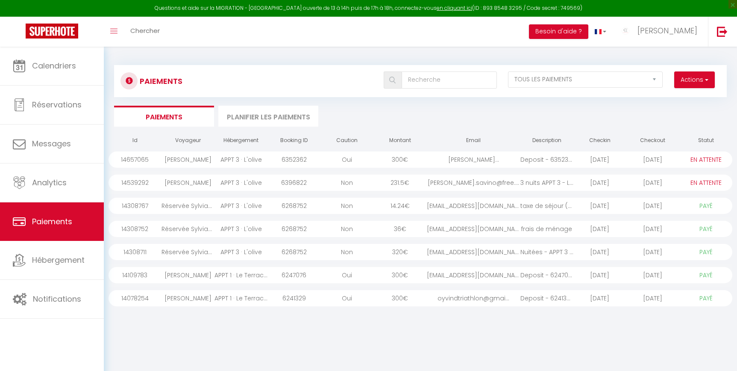
select select "2"
select select "0"
click at [432, 159] on div "[PERSON_NAME]..." at bounding box center [474, 159] width 94 height 16
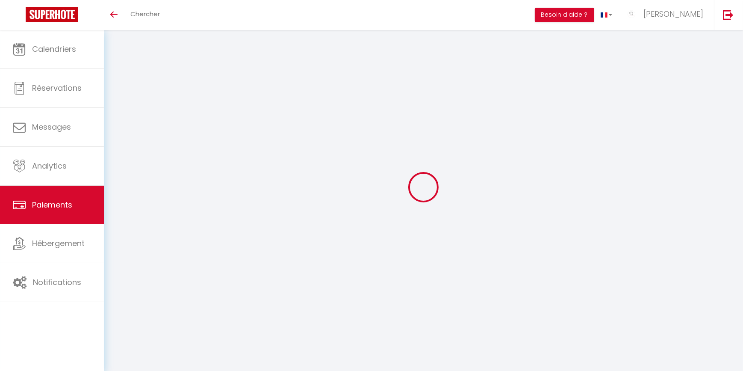
select select "2"
select select "0"
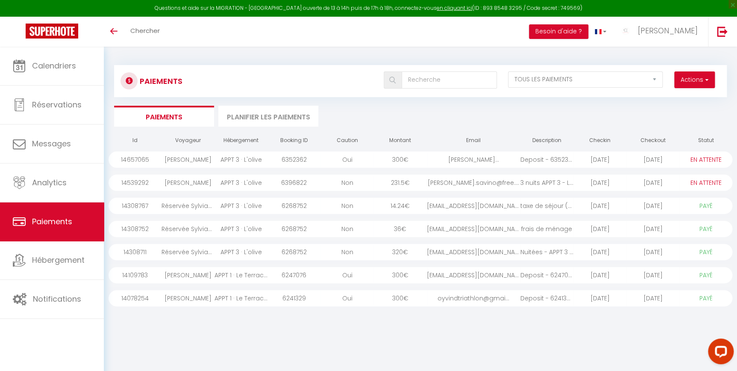
click at [400, 161] on div "300 €" at bounding box center [400, 159] width 53 height 16
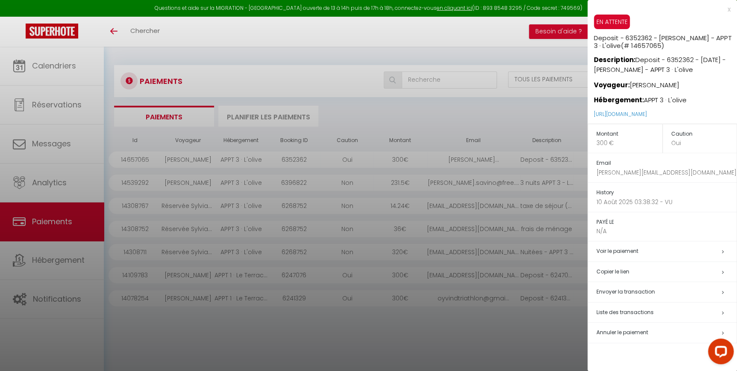
click at [82, 81] on div at bounding box center [368, 185] width 737 height 371
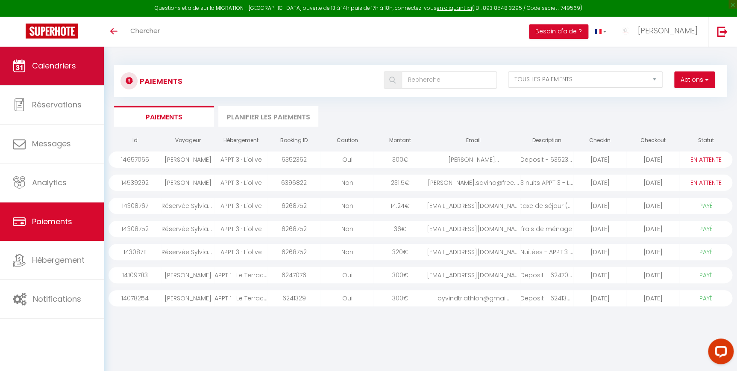
click at [54, 68] on span "Calendriers" at bounding box center [54, 65] width 44 height 11
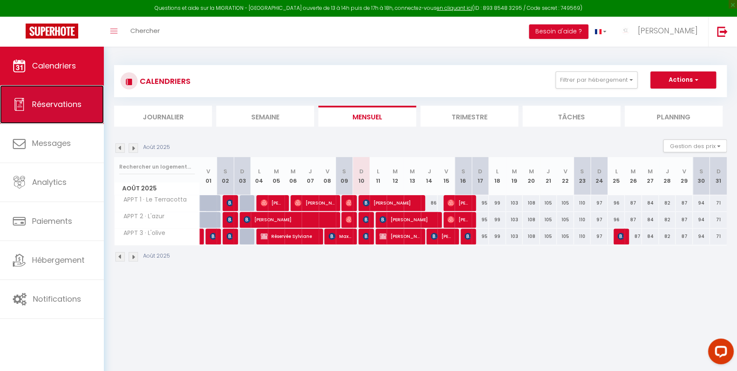
click at [51, 99] on span "Réservations" at bounding box center [57, 104] width 50 height 11
select select "not_cancelled"
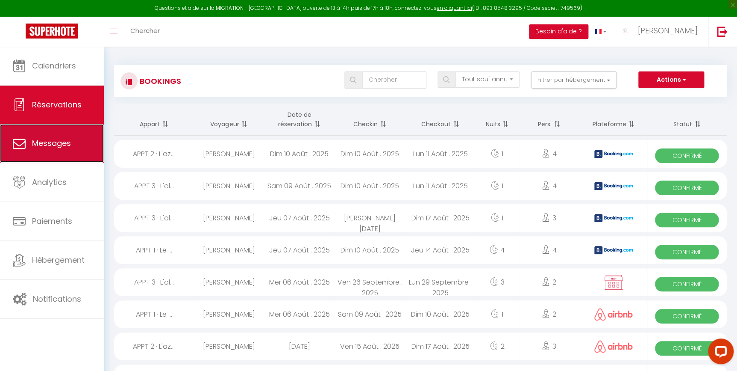
click at [35, 148] on span "Messages" at bounding box center [51, 143] width 39 height 11
select select "message"
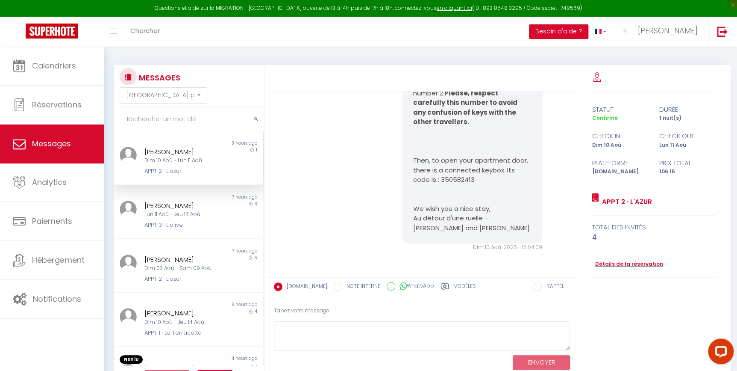
scroll to position [47, 0]
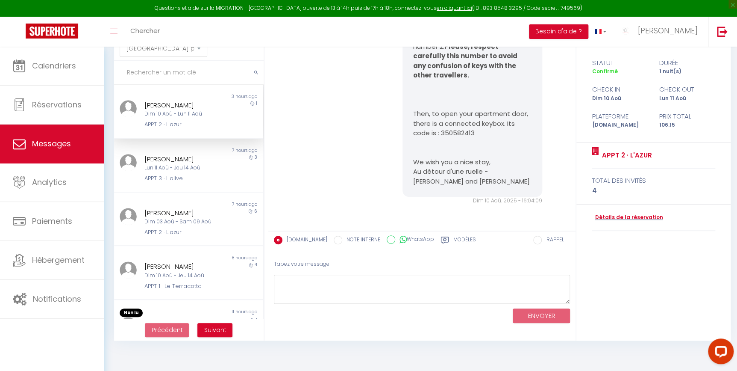
click at [366, 205] on div "Good morning, Today you will discover our appartment. In order to enter the apa…" at bounding box center [422, 35] width 302 height 371
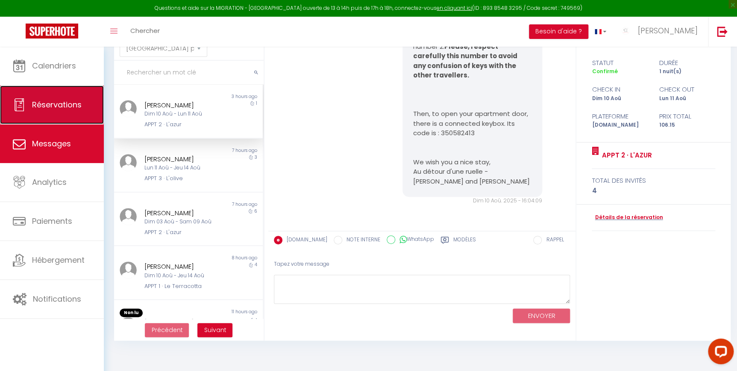
click at [77, 103] on span "Réservations" at bounding box center [57, 104] width 50 height 11
select select "not_cancelled"
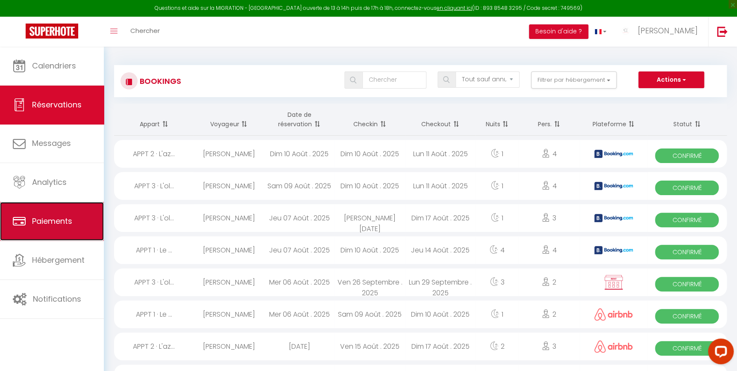
click at [41, 215] on span "Paiements" at bounding box center [52, 220] width 40 height 11
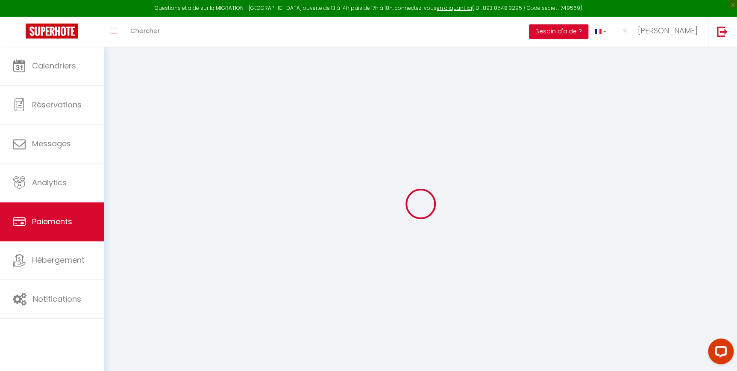
select select "2"
select select "0"
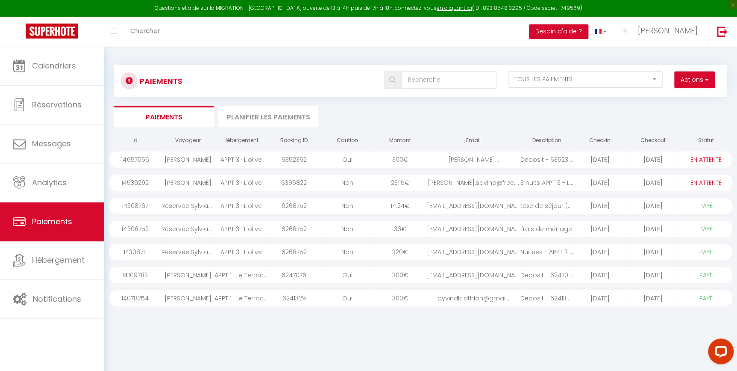
click at [509, 158] on div "[PERSON_NAME]..." at bounding box center [474, 159] width 94 height 16
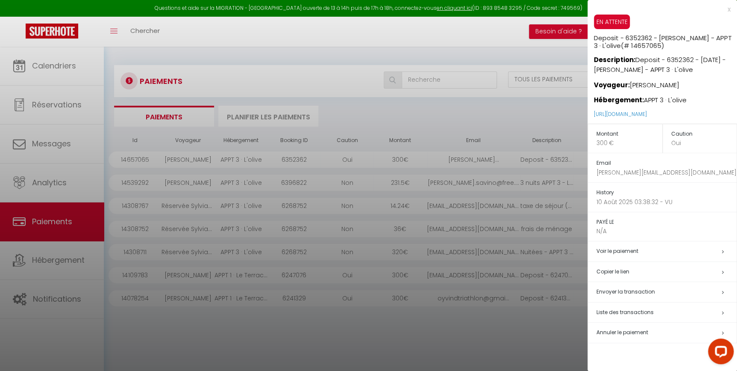
click at [711, 250] on h5 "Voir le paiement" at bounding box center [667, 251] width 140 height 10
click at [282, 323] on div at bounding box center [368, 185] width 737 height 371
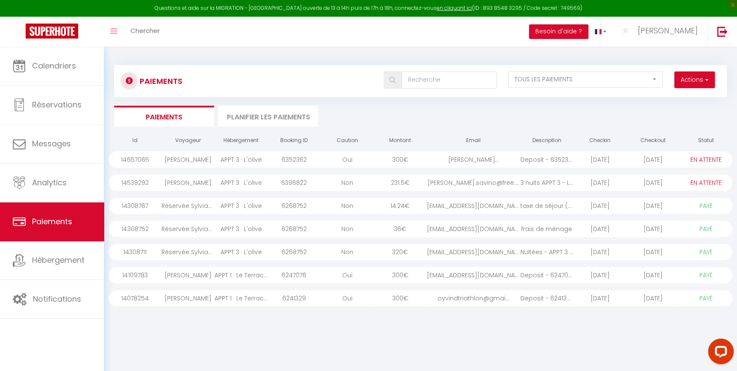
click at [199, 155] on div "[PERSON_NAME]" at bounding box center [188, 159] width 53 height 16
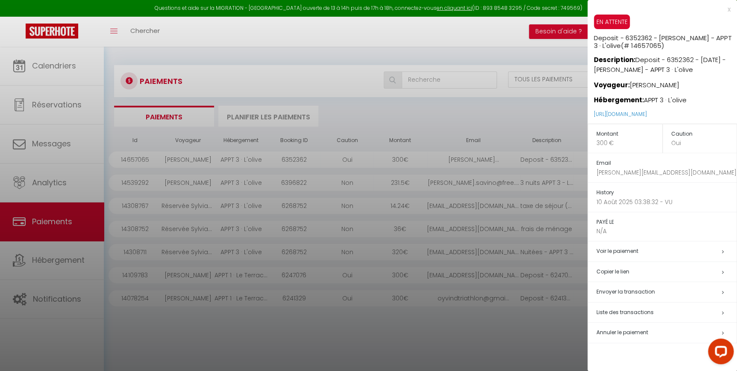
click at [428, 336] on div at bounding box center [368, 185] width 737 height 371
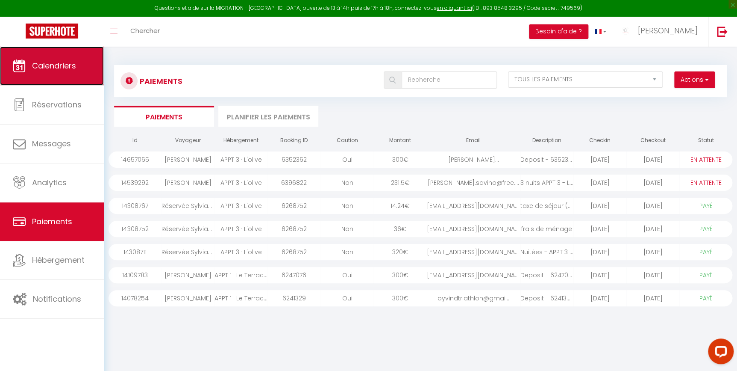
click at [47, 68] on span "Calendriers" at bounding box center [54, 65] width 44 height 11
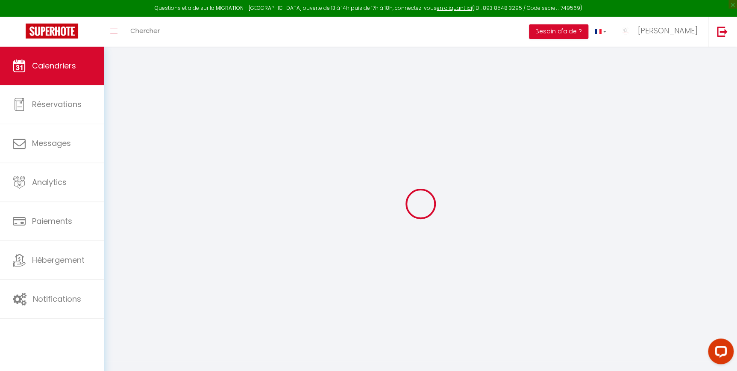
select select
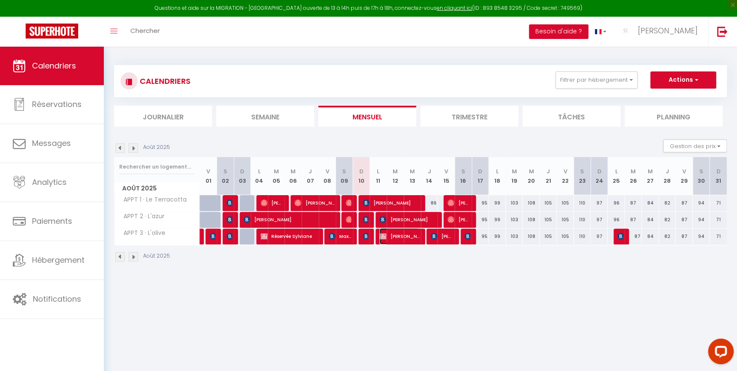
click at [400, 235] on span "[PERSON_NAME]" at bounding box center [399, 236] width 40 height 16
select select "OK"
select select "KO"
select select "0"
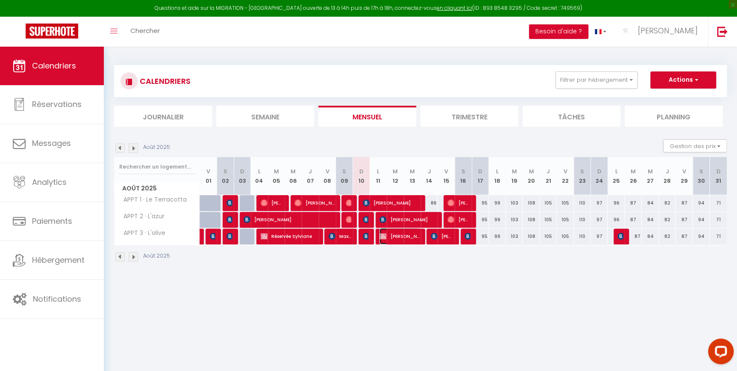
select select "1"
select select
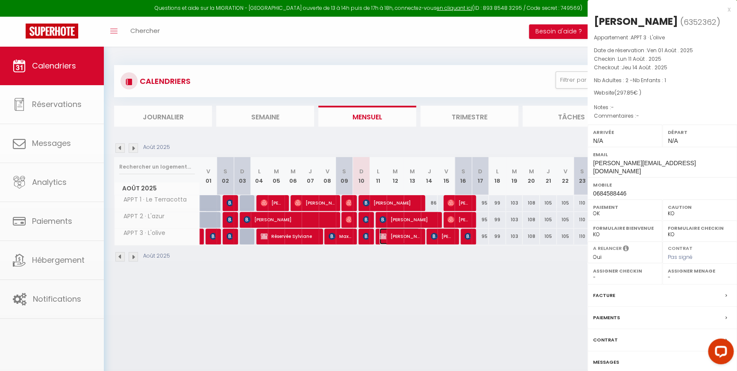
select select "40591"
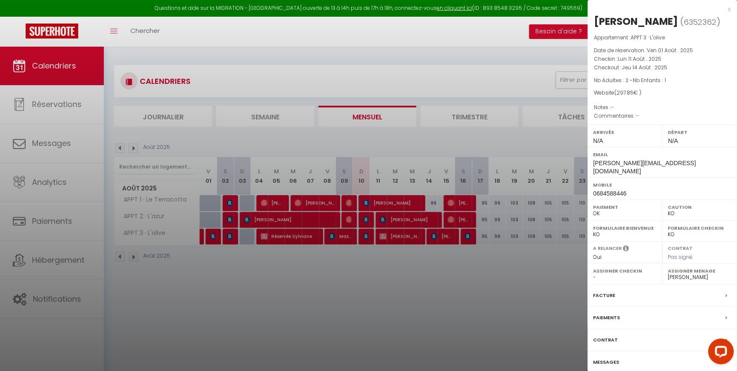
click at [607, 357] on label "Messages" at bounding box center [606, 361] width 26 height 9
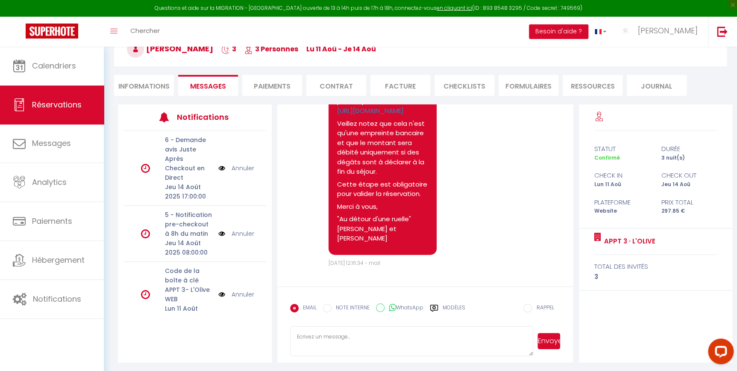
scroll to position [55, 0]
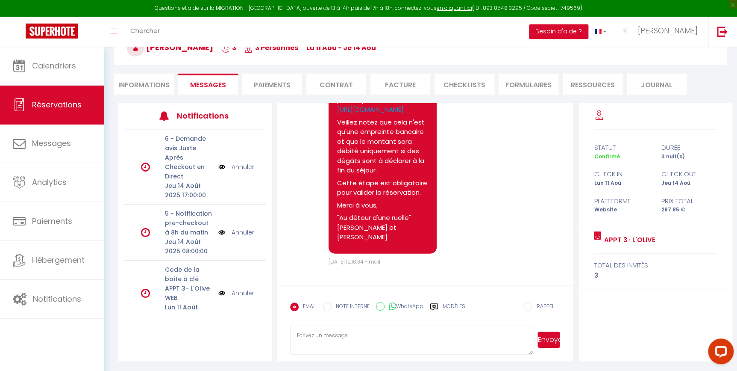
click at [377, 332] on textarea at bounding box center [412, 339] width 244 height 30
type textarea "b"
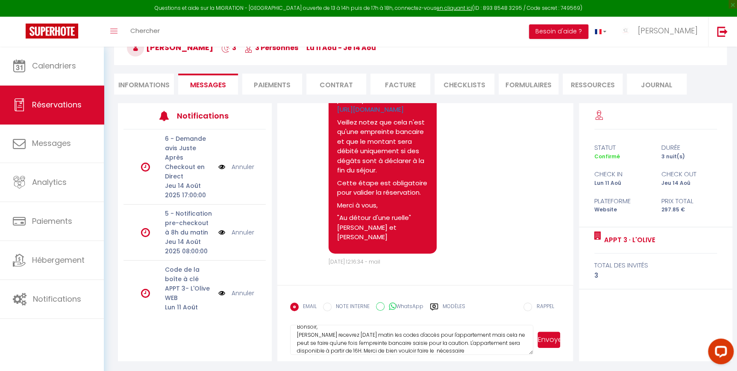
scroll to position [16, 0]
drag, startPoint x: 478, startPoint y: 350, endPoint x: 363, endPoint y: 350, distance: 114.5
click at [363, 350] on textarea "Bonsoir, Vous recevrez demain matin les codes d'accès pour l'appartement mais c…" at bounding box center [412, 339] width 244 height 30
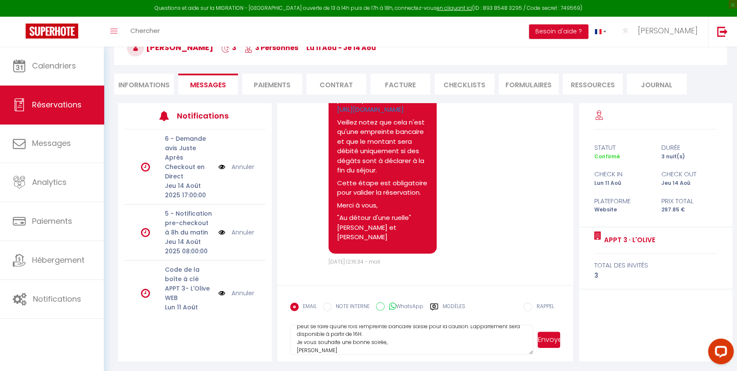
scroll to position [0, 0]
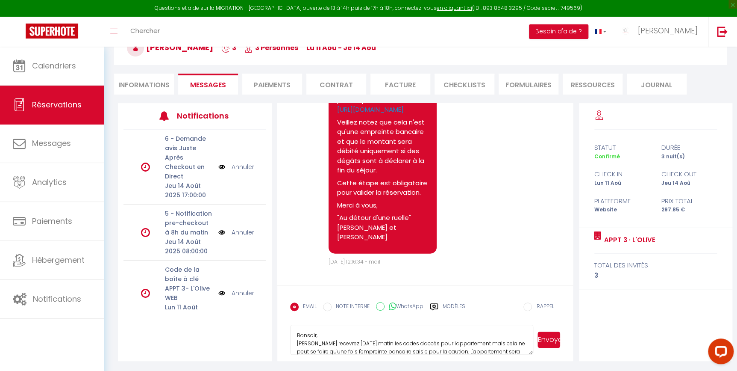
drag, startPoint x: 328, startPoint y: 346, endPoint x: 296, endPoint y: 325, distance: 37.9
click at [296, 325] on textarea "Bonsoir, Vous recevrez demain matin les codes d'accès pour l'appartement mais c…" at bounding box center [412, 339] width 244 height 30
type textarea "Bonsoir, Vous recevrez demain matin les codes d'accès pour l'appartement mais c…"
click at [379, 308] on input "WhatsApp" at bounding box center [380, 306] width 9 height 9
radio input "true"
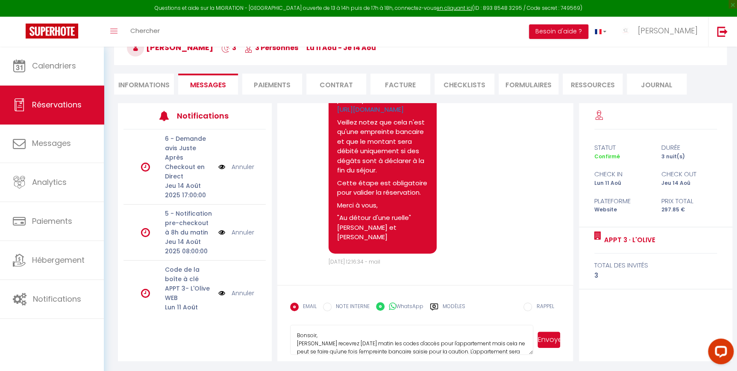
radio input "false"
click at [549, 337] on button "Envoyer" at bounding box center [549, 339] width 23 height 16
click at [550, 341] on button "Envoyer" at bounding box center [549, 339] width 23 height 16
select select
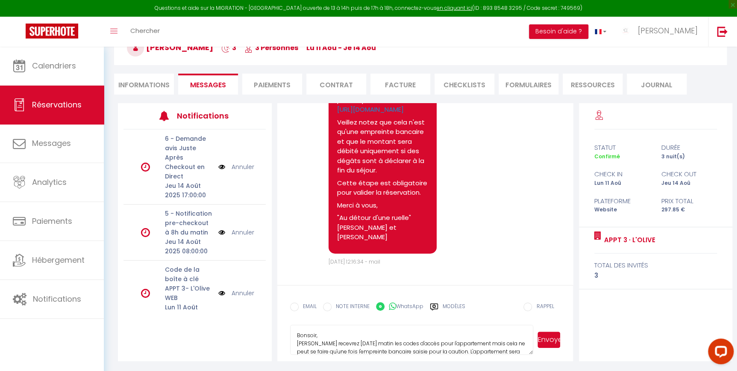
select select
click at [142, 85] on li "Informations" at bounding box center [144, 84] width 60 height 21
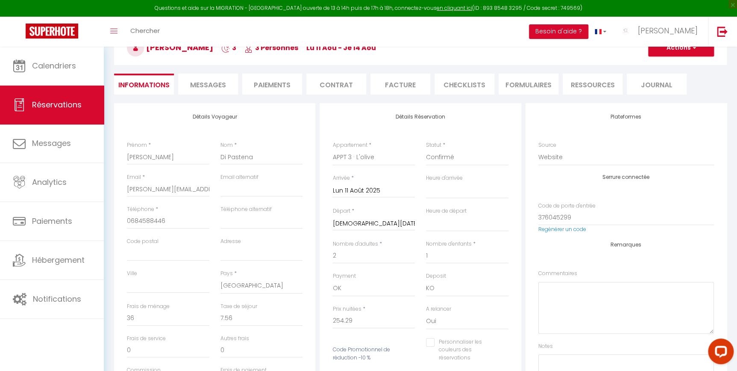
select select
click at [128, 219] on input "0684588446" at bounding box center [168, 220] width 82 height 15
type input "684588446"
select select
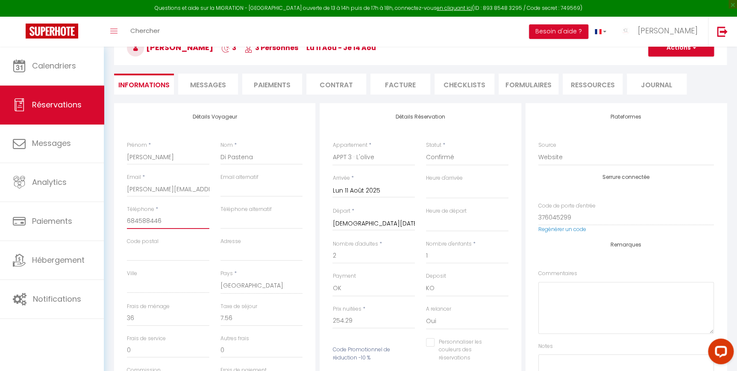
select select
checkbox input "false"
type input "+684588446"
select select
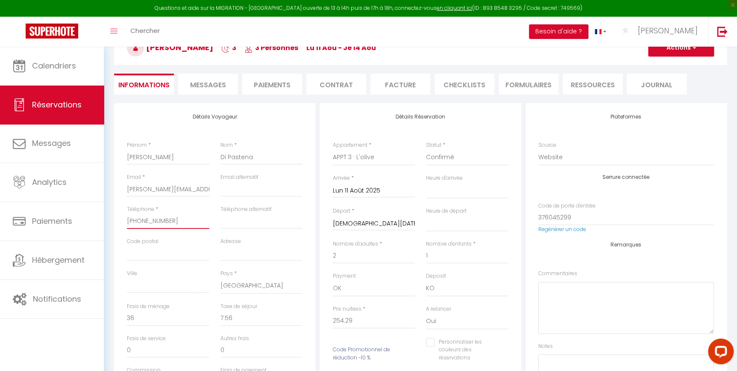
checkbox input "false"
type input "+3684588446"
select select
checkbox input "false"
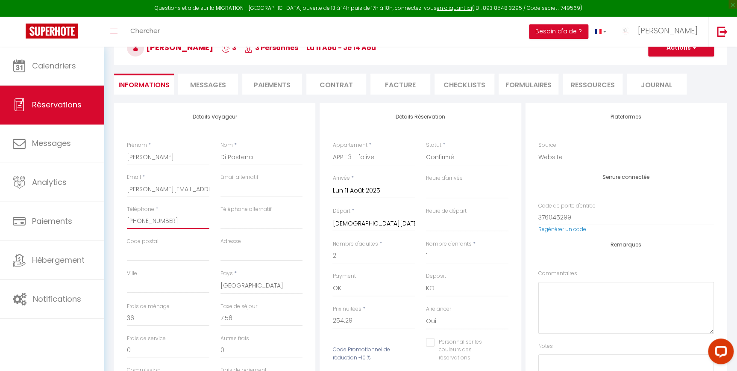
type input "+33684588446"
select select
checkbox input "false"
type input "+33684588446"
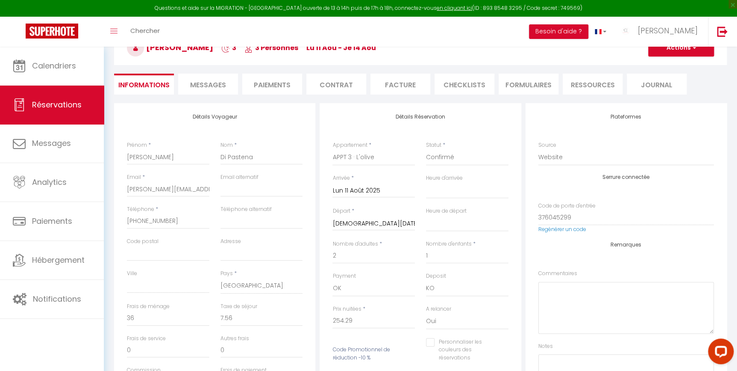
click at [115, 234] on div "Détails Voyageur Prénom * Angela Nom * Di Pastena Email * angela.dipastena@gmai…" at bounding box center [214, 256] width 201 height 306
click at [671, 54] on button "Actions" at bounding box center [681, 47] width 66 height 17
click at [657, 65] on link "Enregistrer" at bounding box center [673, 66] width 68 height 11
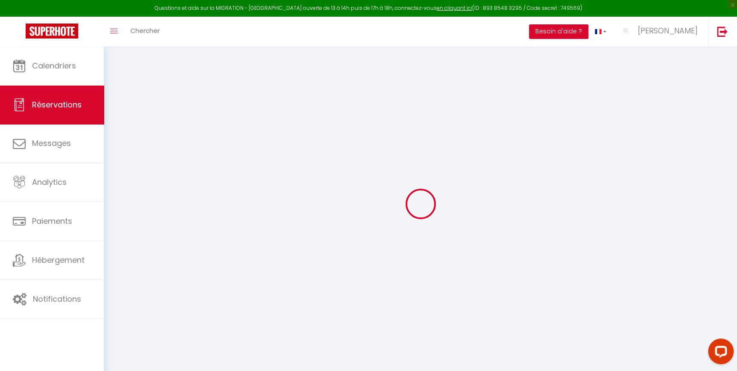
select select "not_cancelled"
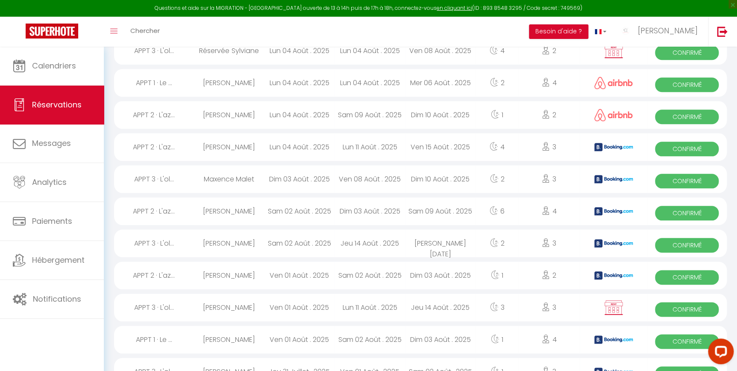
scroll to position [361, 0]
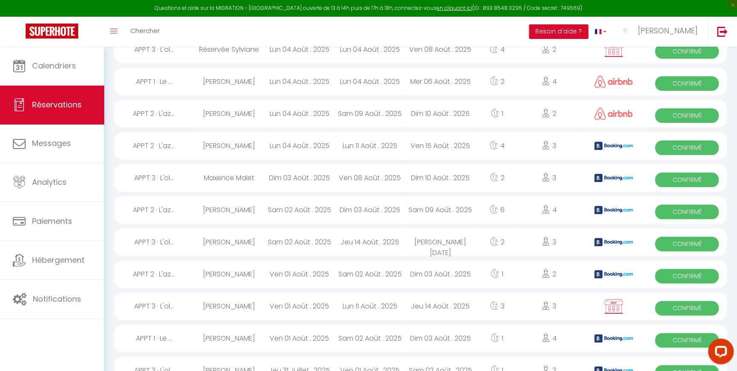
click at [244, 308] on div "[PERSON_NAME]" at bounding box center [229, 306] width 71 height 28
select select "OK"
select select "KO"
select select "0"
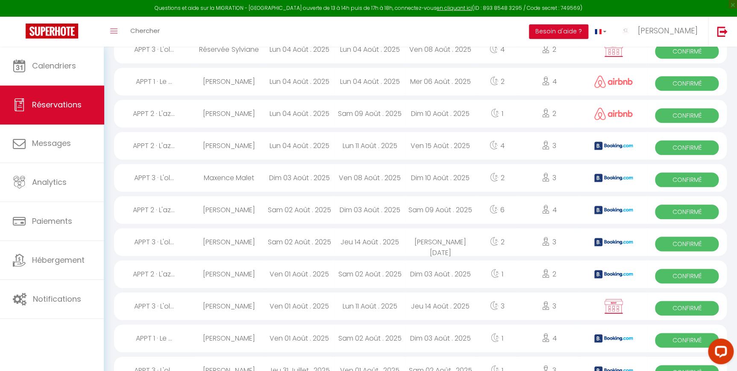
select select "1"
select select
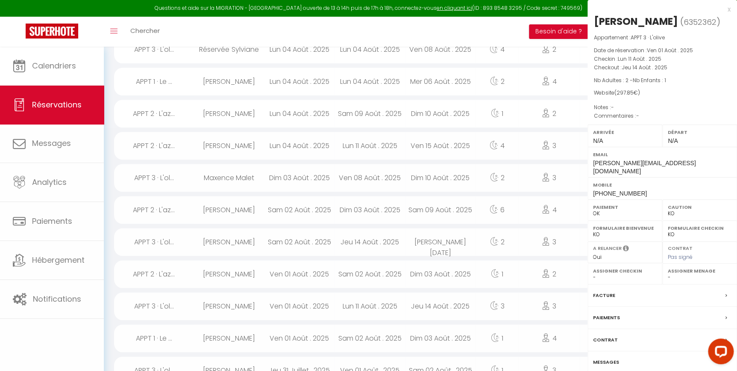
select select "40591"
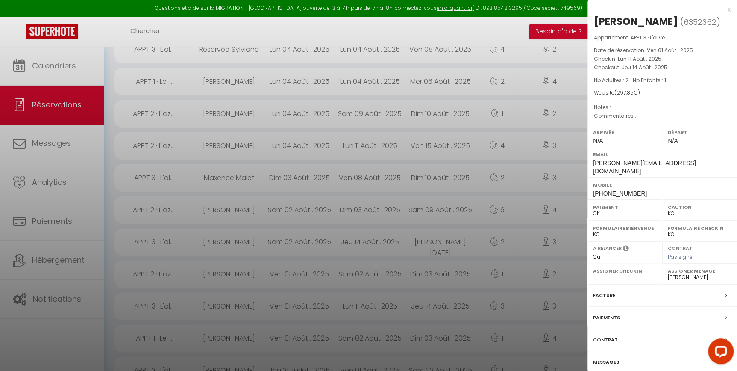
click at [609, 357] on label "Messages" at bounding box center [606, 361] width 26 height 9
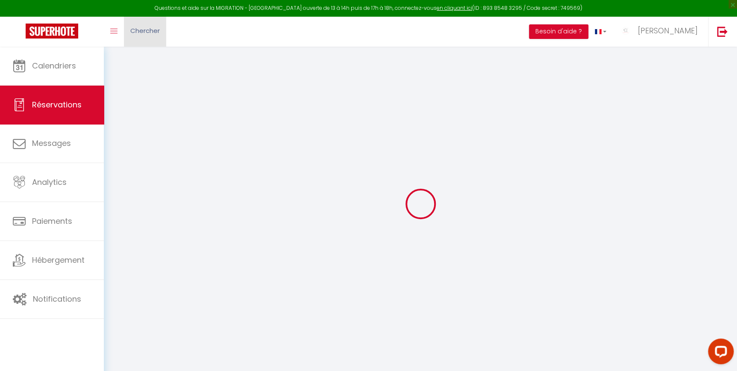
select select
checkbox input "false"
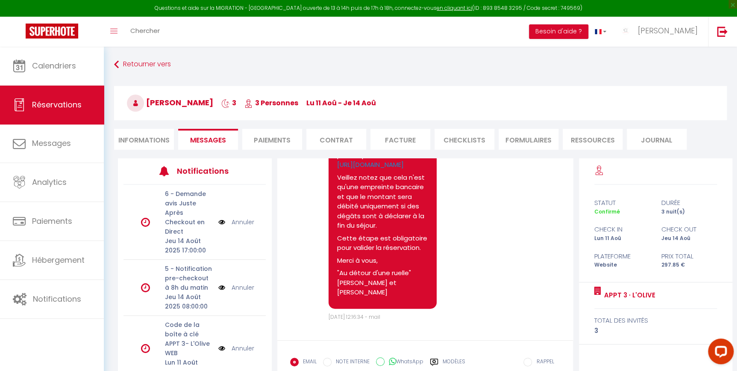
scroll to position [55, 0]
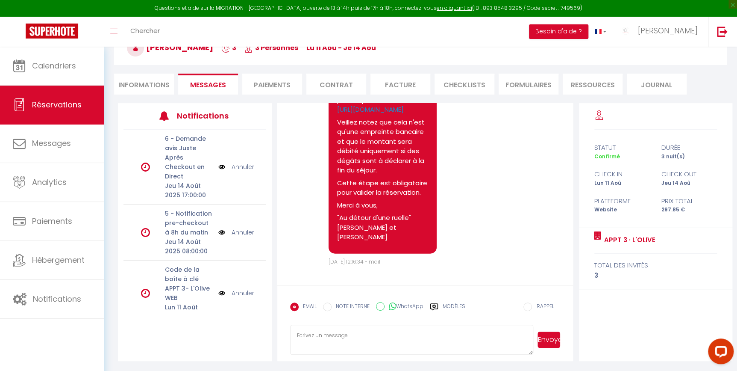
click at [385, 336] on textarea at bounding box center [412, 339] width 244 height 30
paste textarea "Bonsoir, Vous recevrez demain matin les codes d'accès pour l'appartement mais c…"
type textarea "Bonsoir, Vous recevrez demain matin les codes d'accès pour l'appartement mais c…"
click at [403, 305] on label "WhatsApp" at bounding box center [404, 306] width 39 height 9
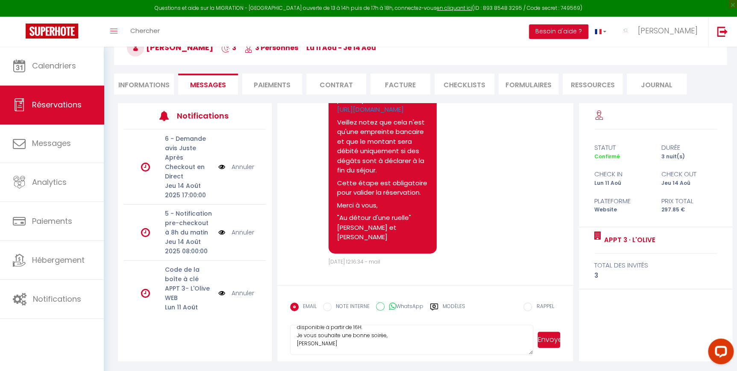
click at [385, 305] on input "WhatsApp" at bounding box center [380, 306] width 9 height 9
radio input "true"
radio input "false"
click at [553, 337] on button "Envoyer" at bounding box center [549, 339] width 23 height 16
click at [444, 297] on form "EMAIL NOTE INTERNE WhatsApp Modèles 10 « ‹ » › Aout 2025 2020 ~ 2030 Dim Lun Ma…" at bounding box center [425, 323] width 296 height 76
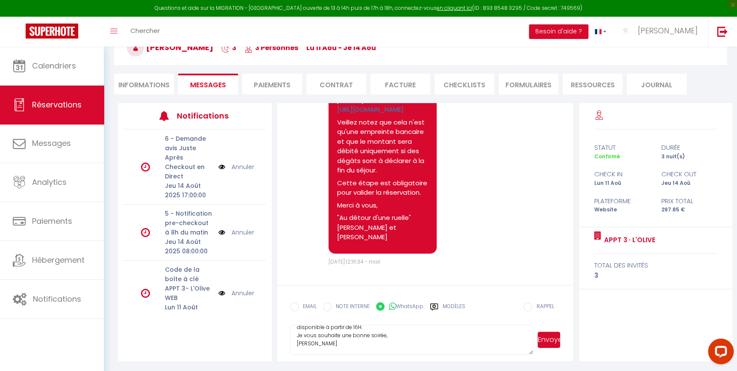
click at [444, 303] on label "Modèles" at bounding box center [454, 309] width 23 height 15
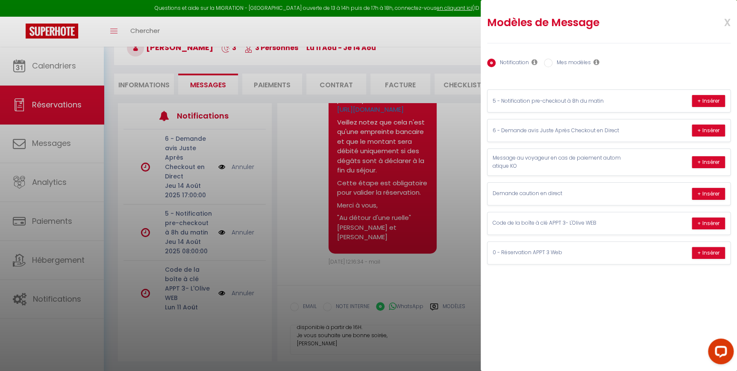
click at [553, 63] on label "Mes modèles" at bounding box center [572, 63] width 38 height 9
click at [553, 63] on input "Mes modèles" at bounding box center [548, 63] width 9 height 9
radio input "true"
radio input "false"
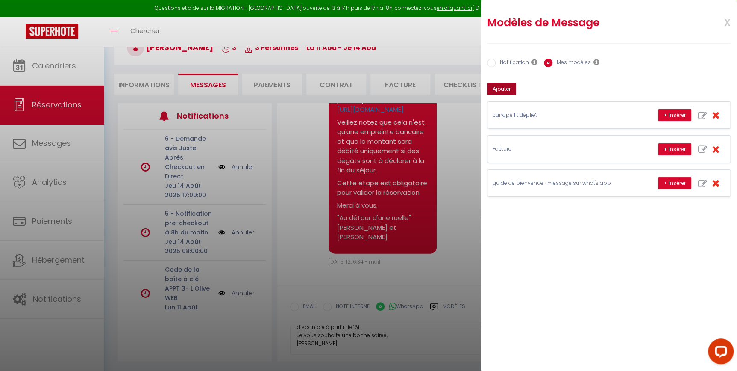
click at [512, 88] on button "Ajouter" at bounding box center [501, 89] width 29 height 12
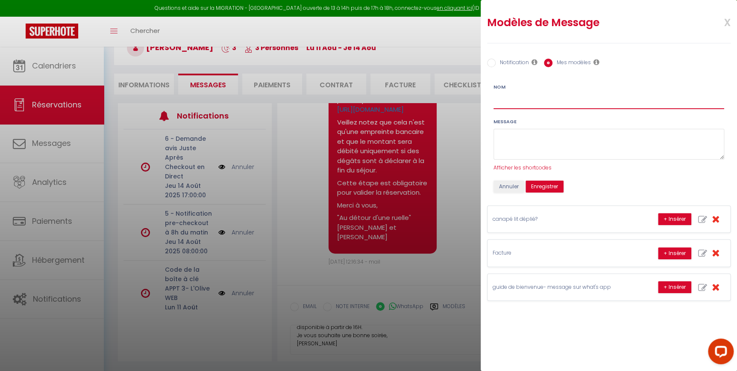
click at [513, 102] on input "Nom" at bounding box center [609, 101] width 231 height 15
type input "Rappel de caution"
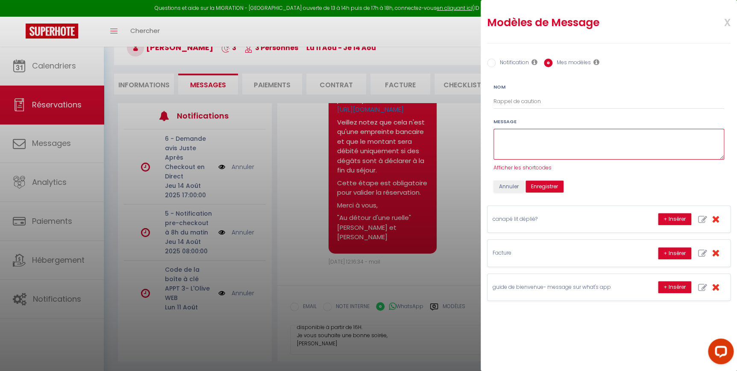
click at [518, 131] on textarea at bounding box center [609, 144] width 231 height 31
paste textarea "Bonsoir, Je me permets de vous rappeler que l’empreinte bancaire pour la cautio…"
drag, startPoint x: 525, startPoint y: 141, endPoint x: 512, endPoint y: 147, distance: 14.9
click at [512, 147] on textarea "Bonsoir, Je me permets de vous rappeler que l’empreinte bancaire pour la cautio…" at bounding box center [609, 144] width 231 height 31
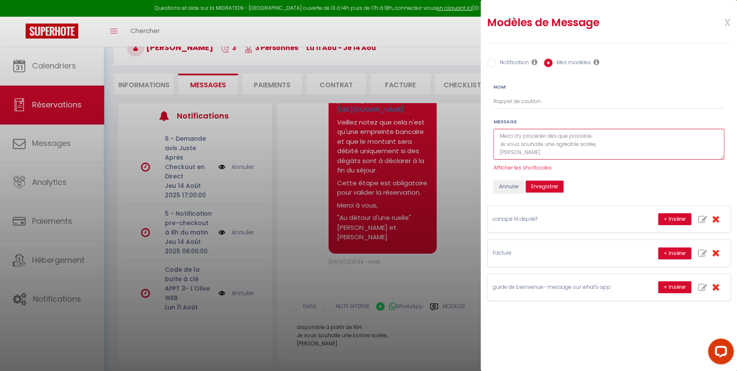
click at [509, 152] on textarea "Bonsoir, Je me permets de vous rappeler que l’empreinte bancaire pour la cautio…" at bounding box center [609, 144] width 231 height 31
type textarea "Bonsoir, Je me permets de vous rappeler que l’empreinte bancaire pour la cautio…"
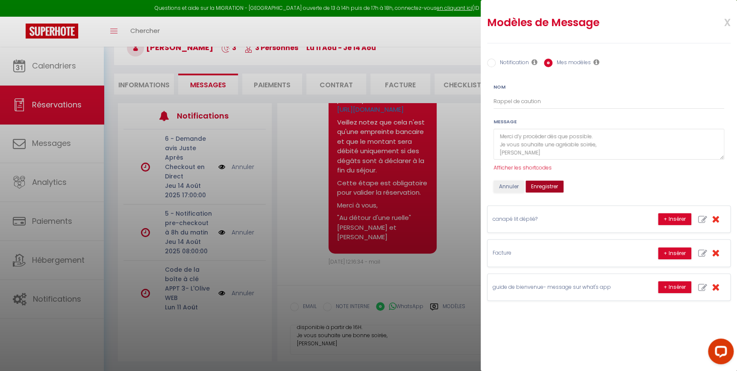
click at [535, 181] on button "Enregistrer" at bounding box center [545, 186] width 38 height 12
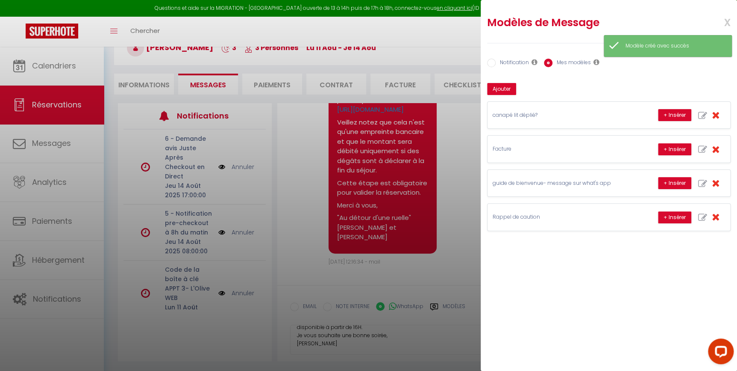
click at [727, 24] on span "x" at bounding box center [717, 22] width 27 height 20
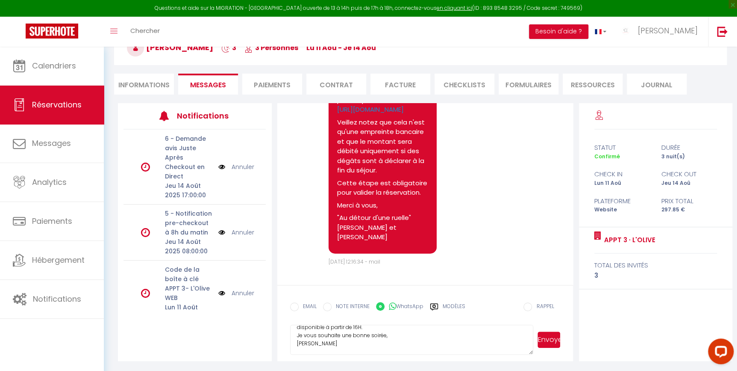
click at [538, 198] on div "Note Sms Bonjour, Comme convenu voici le lien pour déposer votre caution : http…" at bounding box center [425, 163] width 271 height 203
click at [438, 305] on icon at bounding box center [434, 306] width 9 height 9
radio input "true"
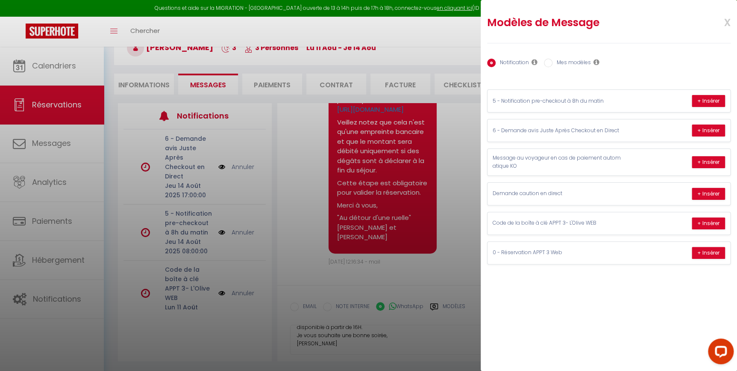
click at [554, 60] on label "Mes modèles" at bounding box center [572, 63] width 38 height 9
click at [553, 60] on input "Mes modèles" at bounding box center [548, 63] width 9 height 9
radio input "true"
radio input "false"
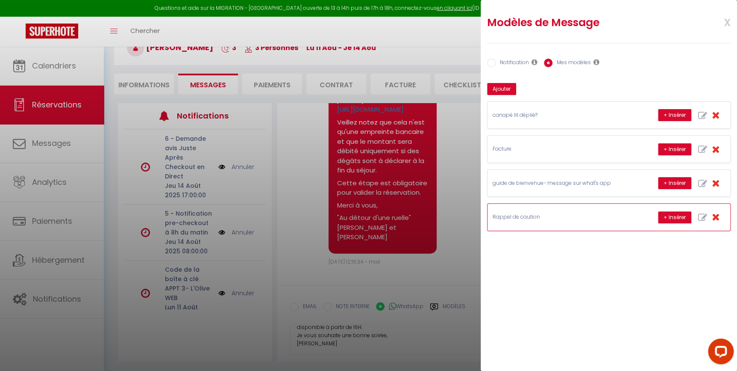
click at [701, 217] on icon "button" at bounding box center [702, 217] width 9 height 9
type input "Rappel de caution"
type textarea "Bonsoir, Je me permets de vous rappeler que l’empreinte bancaire pour la cautio…"
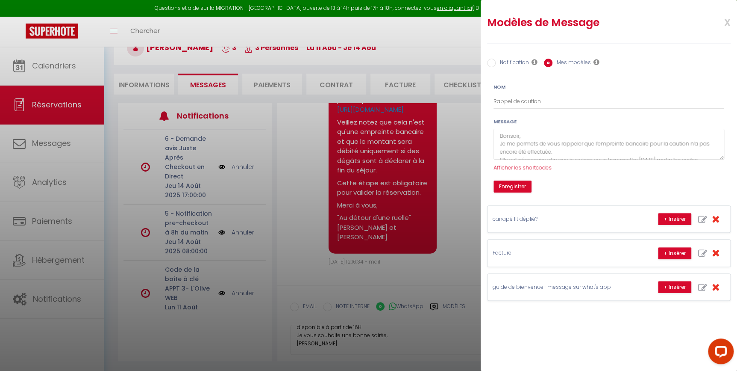
scroll to position [0, 0]
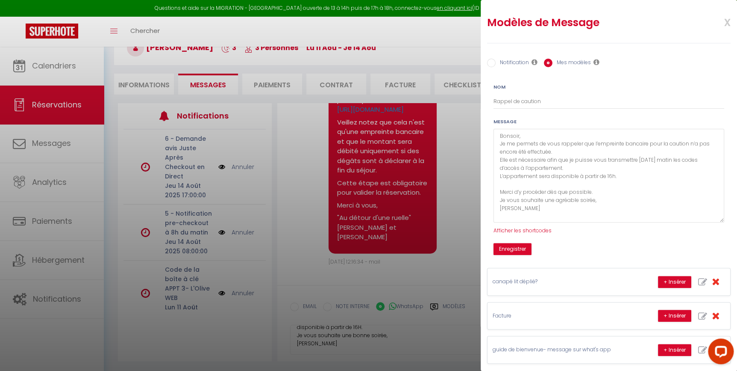
drag, startPoint x: 722, startPoint y: 156, endPoint x: 723, endPoint y: 219, distance: 62.8
click at [723, 219] on div "Message Bonsoir, Je me permets de vous rappeler que l’empreinte bancaire pour l…" at bounding box center [609, 176] width 242 height 117
click at [726, 22] on div "x" at bounding box center [720, 23] width 44 height 22
click at [722, 24] on span "x" at bounding box center [717, 22] width 27 height 20
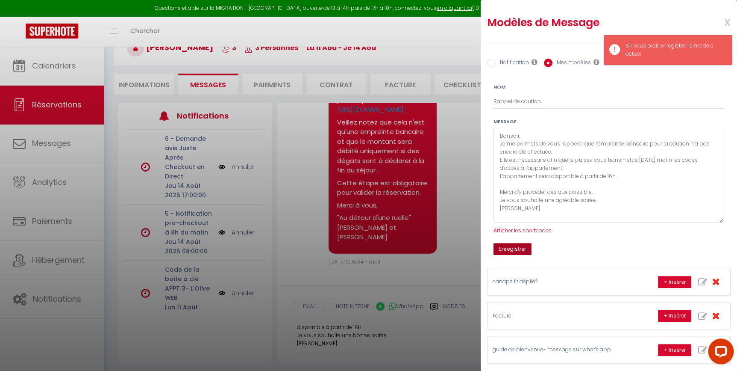
click at [504, 244] on button "Enregistrer" at bounding box center [513, 249] width 38 height 12
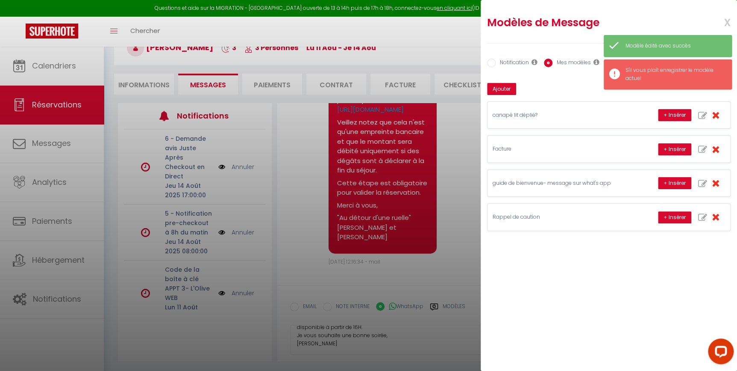
click at [432, 236] on div at bounding box center [368, 185] width 737 height 371
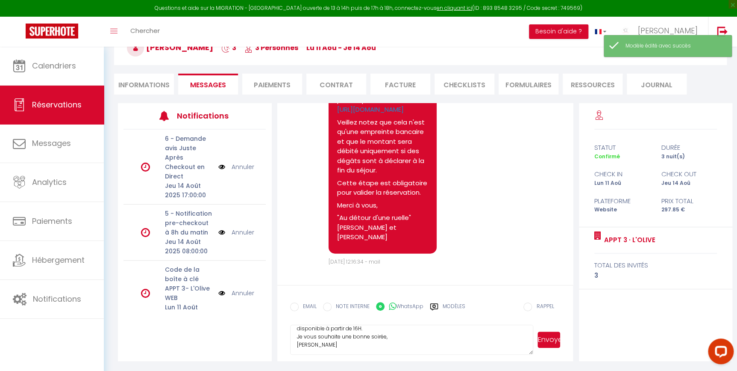
scroll to position [32, 0]
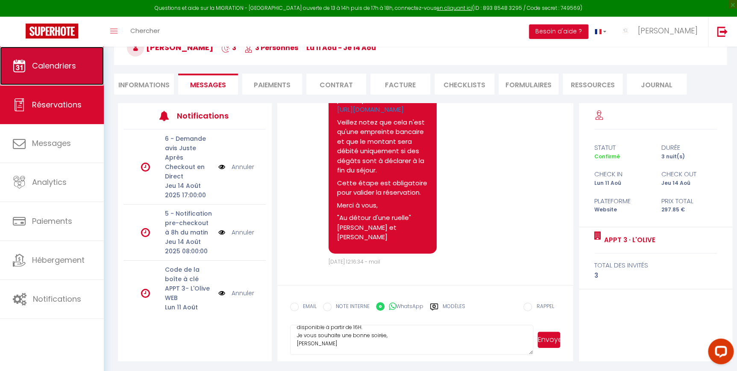
click at [61, 79] on link "Calendriers" at bounding box center [52, 66] width 104 height 38
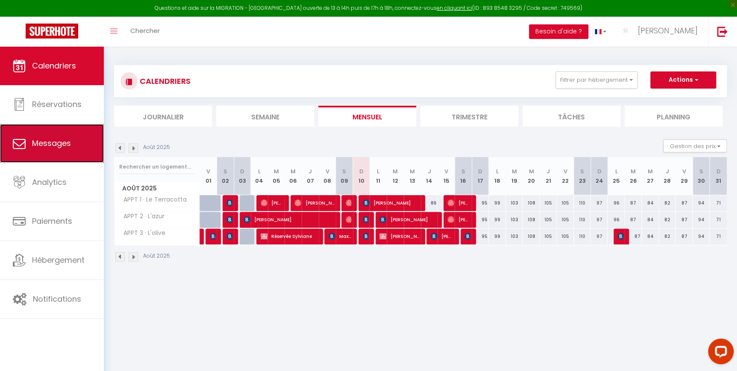
click at [55, 146] on span "Messages" at bounding box center [51, 143] width 39 height 11
select select "message"
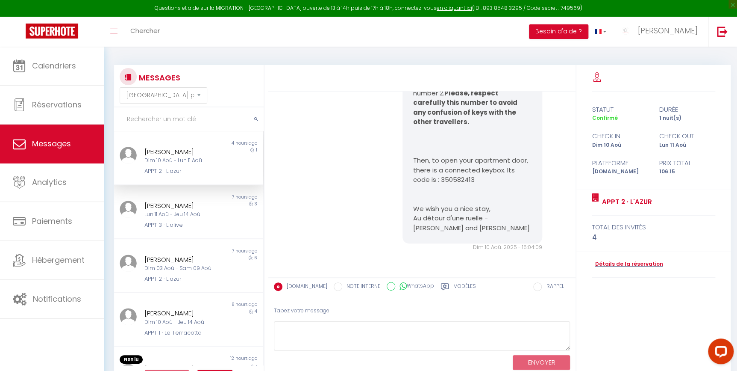
scroll to position [1053, 0]
click at [147, 213] on div "Lun 11 Aoû - Jeu 14 Aoû" at bounding box center [182, 214] width 76 height 8
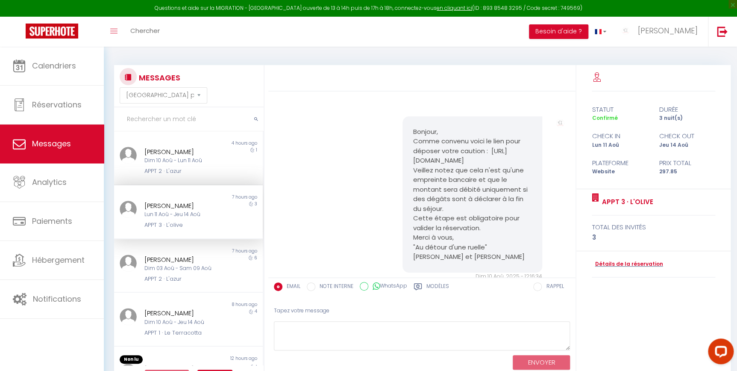
scroll to position [871, 0]
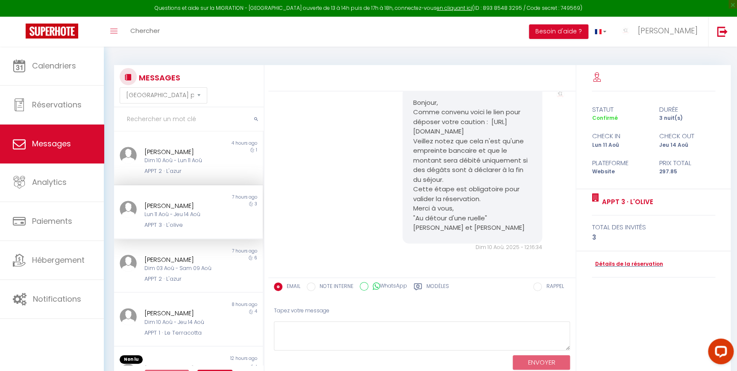
click at [435, 283] on label "Modèles" at bounding box center [437, 287] width 23 height 11
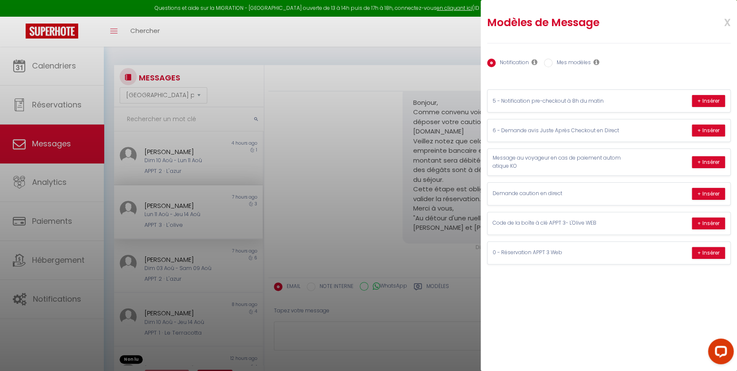
click at [573, 62] on label "Mes modèles" at bounding box center [572, 63] width 38 height 9
click at [553, 62] on input "Mes modèles" at bounding box center [548, 63] width 9 height 9
radio input "true"
radio input "false"
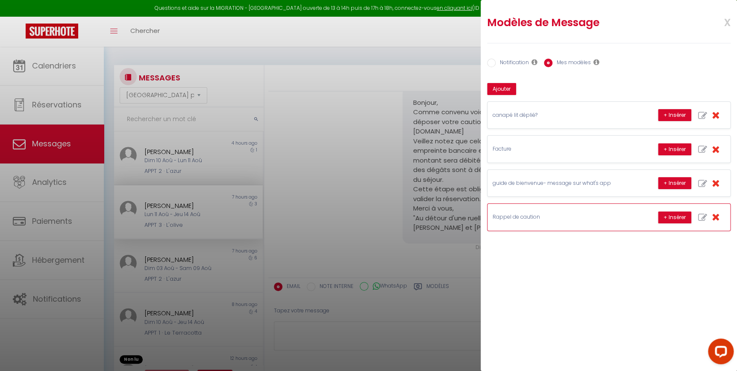
click at [702, 215] on icon "button" at bounding box center [702, 217] width 9 height 9
type input "Rappel de caution"
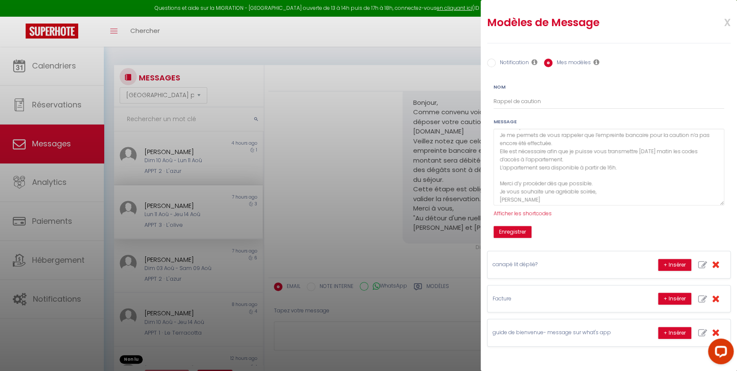
scroll to position [0, 0]
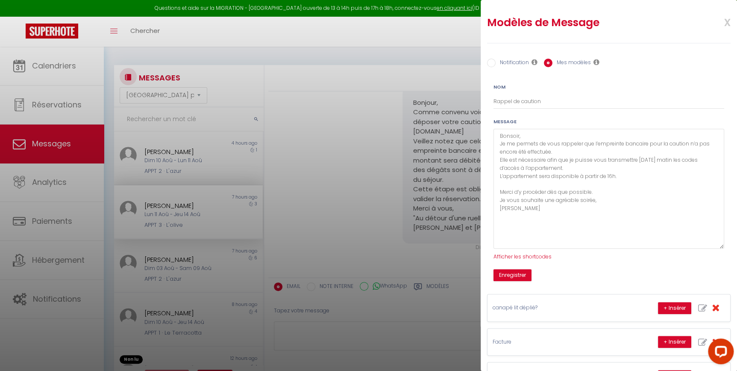
drag, startPoint x: 723, startPoint y: 156, endPoint x: 727, endPoint y: 253, distance: 97.5
click at [727, 253] on div "Nom Rappel de caution Message Bonsoir, Je me permets de vous rappeler que l’emp…" at bounding box center [608, 178] width 253 height 204
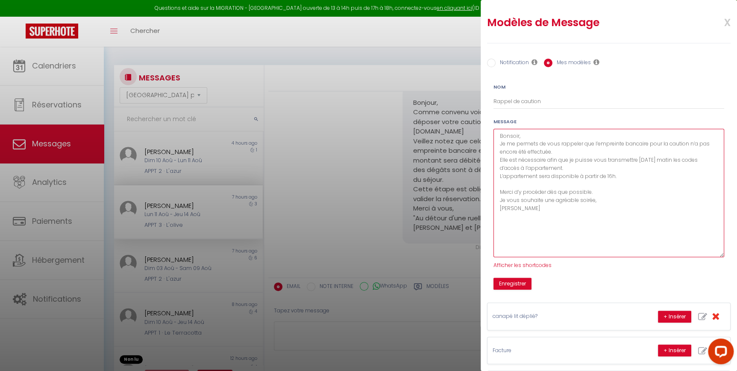
click at [655, 173] on textarea "Bonsoir, Je me permets de vous rappeler que l’empreinte bancaire pour la cautio…" at bounding box center [609, 193] width 231 height 128
drag, startPoint x: 544, startPoint y: 209, endPoint x: 499, endPoint y: 132, distance: 88.5
click at [499, 132] on textarea "Bonsoir, Je me permets de vous rappeler que l’empreinte bancaire pour la cautio…" at bounding box center [609, 193] width 231 height 128
paste textarea "Vous pouvez y procéder dès à présent via ce lien : [votre lien ici] L’apparteme…"
drag, startPoint x: 667, startPoint y: 182, endPoint x: 628, endPoint y: 180, distance: 39.3
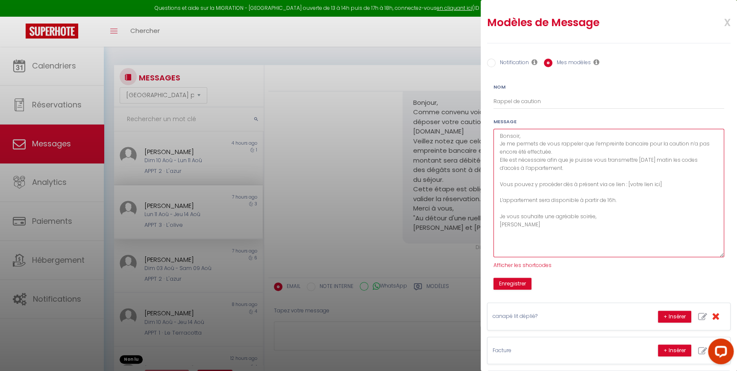
click at [628, 180] on textarea "Bonsoir, Je me permets de vous rappeler que l’empreinte bancaire pour la cautio…" at bounding box center [609, 193] width 231 height 128
type textarea "Bonsoir, Je me permets de vous rappeler que l’empreinte bancaire pour la cautio…"
click at [536, 264] on span "Afficher les shortcodes" at bounding box center [523, 264] width 58 height 7
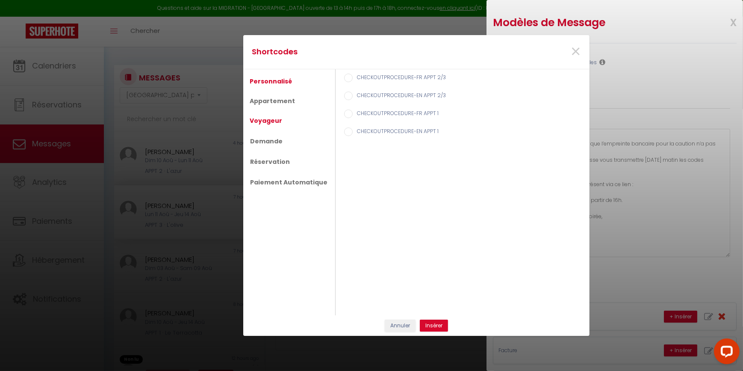
click at [268, 120] on link "Voyageur" at bounding box center [265, 120] width 41 height 15
click at [269, 146] on link "Demande" at bounding box center [265, 141] width 41 height 15
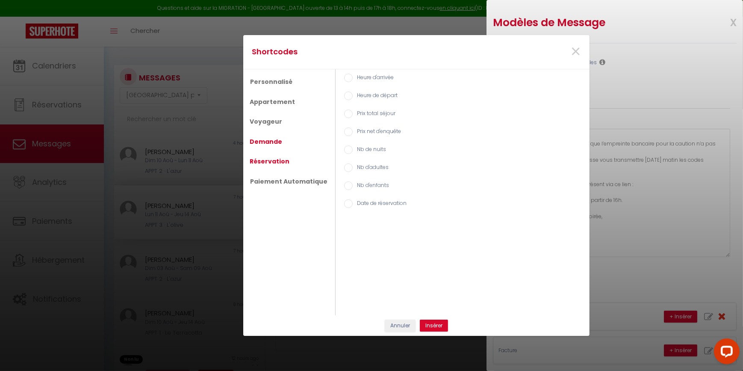
click at [265, 165] on link "Réservation" at bounding box center [269, 160] width 48 height 15
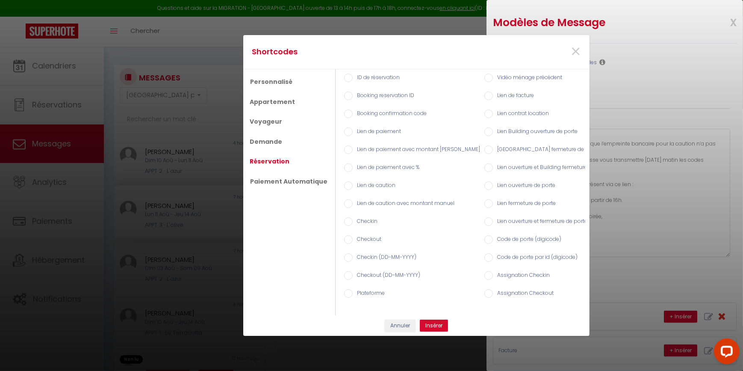
click at [353, 185] on label "Lien de caution" at bounding box center [374, 185] width 43 height 9
click at [347, 185] on input "Lien de caution" at bounding box center [348, 185] width 9 height 9
radio input "true"
click at [432, 330] on button "Insérer" at bounding box center [434, 325] width 28 height 12
type textarea "Bonsoir, Je me permets de vous rappeler que l’empreinte bancaire pour la cautio…"
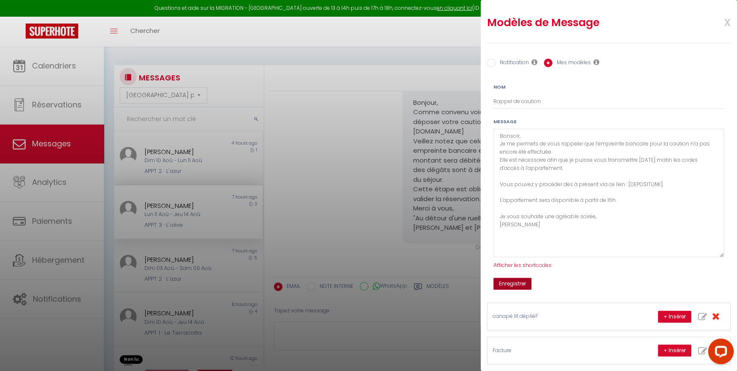
click at [507, 285] on button "Enregistrer" at bounding box center [513, 283] width 38 height 12
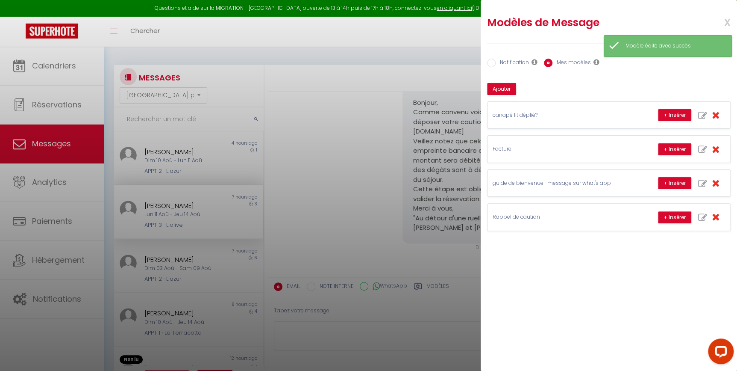
click at [727, 22] on span "x" at bounding box center [717, 22] width 27 height 20
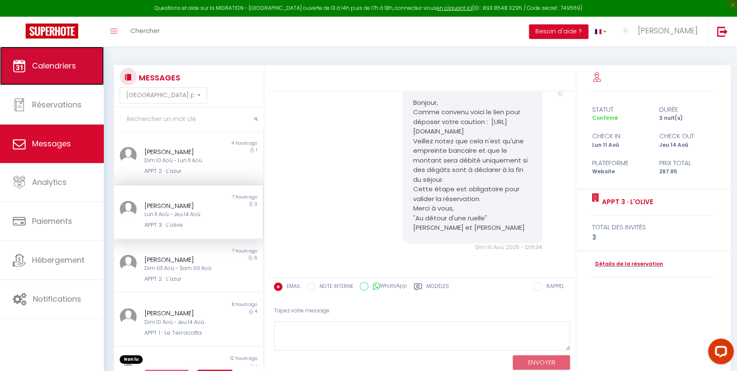
click at [35, 79] on link "Calendriers" at bounding box center [52, 66] width 104 height 38
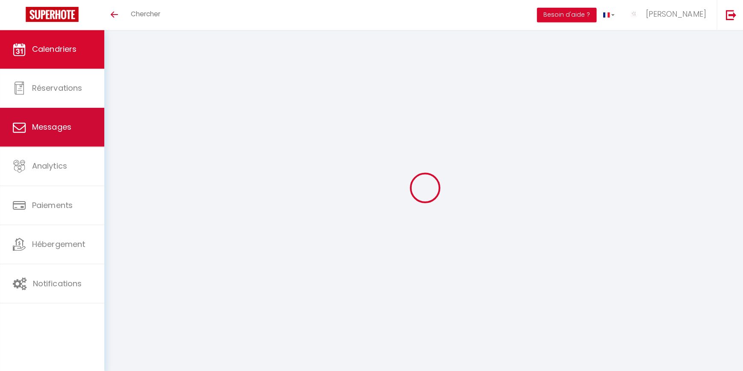
click at [34, 137] on link "Messages" at bounding box center [52, 126] width 104 height 38
select select "message"
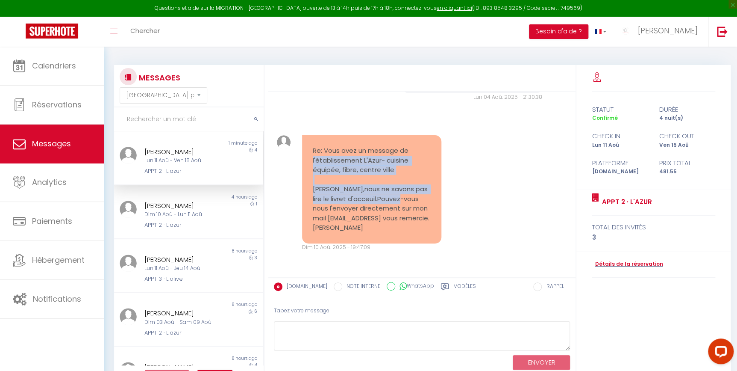
drag, startPoint x: 491, startPoint y: 152, endPoint x: 405, endPoint y: 203, distance: 99.8
click at [405, 203] on div "Re: Vous avez un message de l'établissement L'Azur- cuisine équipée, fibre, cen…" at bounding box center [422, 193] width 302 height 150
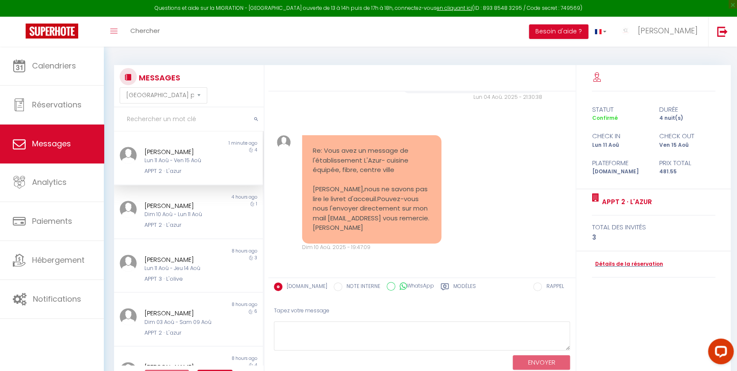
drag, startPoint x: 405, startPoint y: 203, endPoint x: 472, endPoint y: 220, distance: 69.7
click at [472, 220] on div "Re: Vous avez un message de l'établissement L'Azur- cuisine équipée, fibre, cen…" at bounding box center [422, 193] width 302 height 150
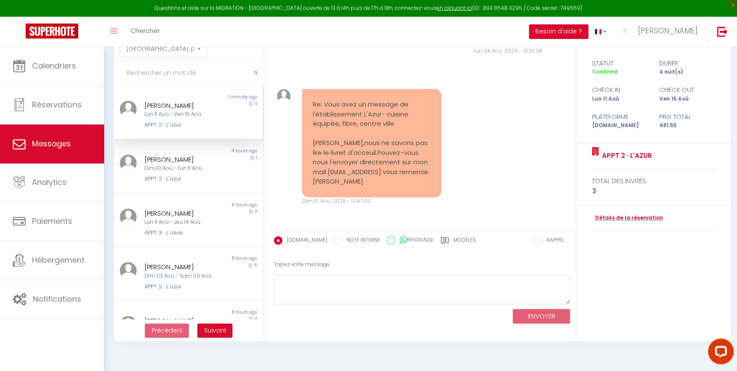
scroll to position [47, 0]
drag, startPoint x: 309, startPoint y: 171, endPoint x: 380, endPoint y: 171, distance: 70.9
click at [380, 171] on div "Re: Vous avez un message de l'établissement L'Azur- cuisine équipée, fibre, cen…" at bounding box center [372, 142] width 140 height 108
copy pre "ericmaricq@yahoo.fr"
click at [494, 179] on div "Re: Vous avez un message de l'établissement L'Azur- cuisine équipée, fibre, cen…" at bounding box center [422, 146] width 302 height 150
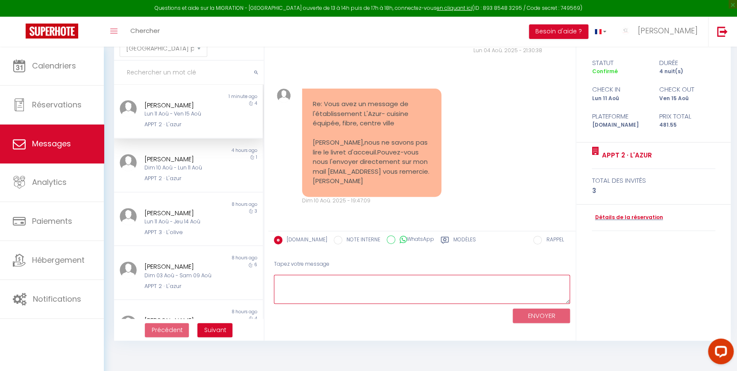
click at [418, 285] on textarea at bounding box center [422, 288] width 296 height 29
click at [357, 291] on textarea "Bonsoir, Je viens de vous l'envoyer. Cordialement Stéphanue" at bounding box center [422, 288] width 296 height 29
type textarea "Bonsoir, Je viens de vous l'envoyer. Cordialement Stéphanie"
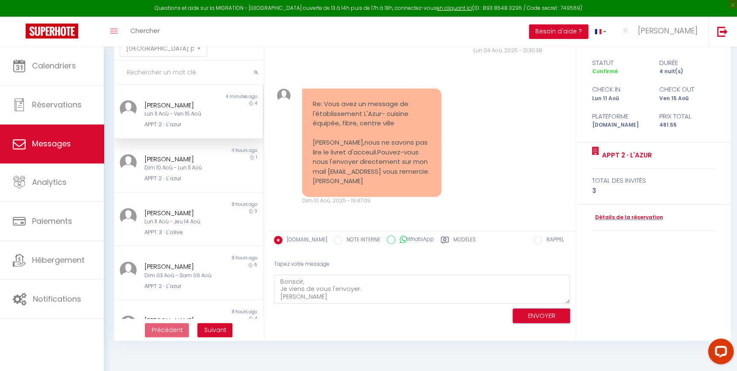
click at [544, 313] on button "ENVOYER" at bounding box center [541, 315] width 57 height 15
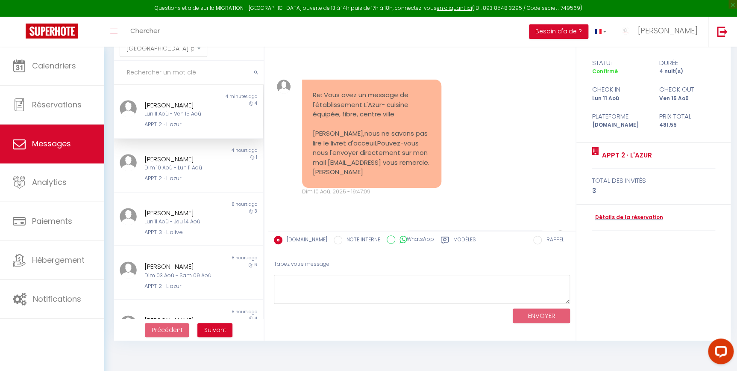
scroll to position [727, 0]
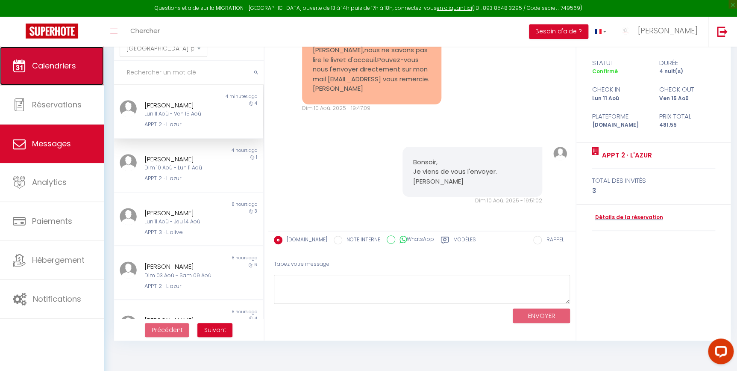
click at [47, 65] on span "Calendriers" at bounding box center [54, 65] width 44 height 11
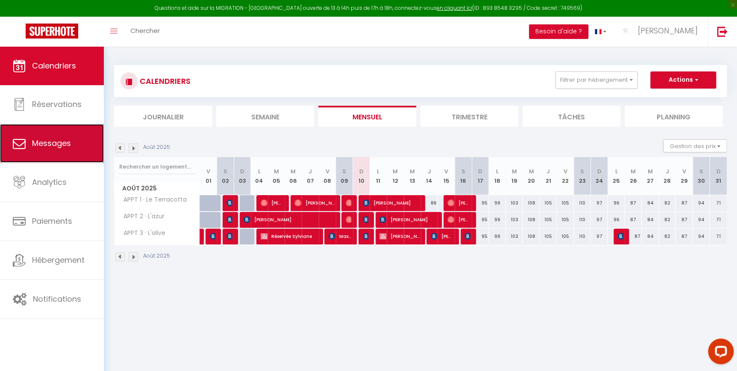
click at [44, 152] on link "Messages" at bounding box center [52, 143] width 104 height 38
select select "message"
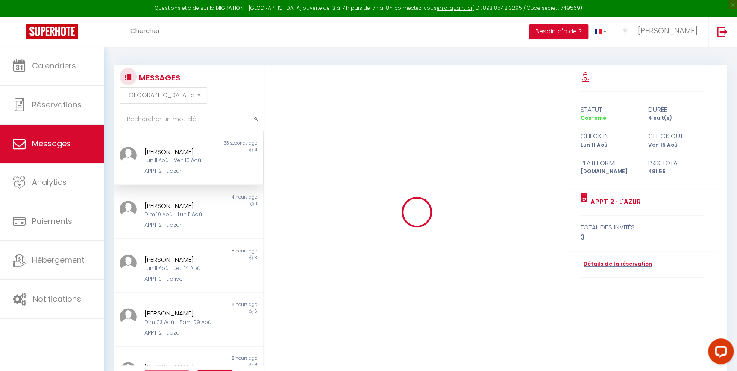
scroll to position [727, 0]
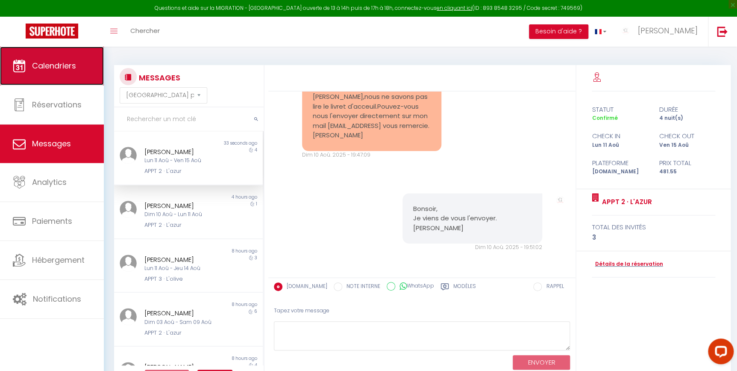
click at [73, 72] on link "Calendriers" at bounding box center [52, 66] width 104 height 38
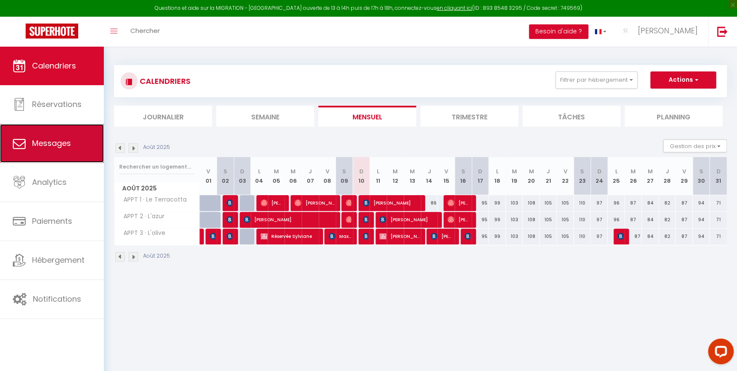
click at [46, 144] on span "Messages" at bounding box center [51, 143] width 39 height 11
select select "message"
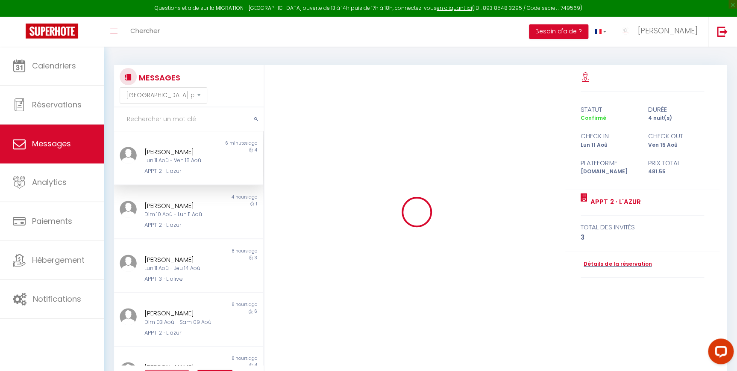
scroll to position [727, 0]
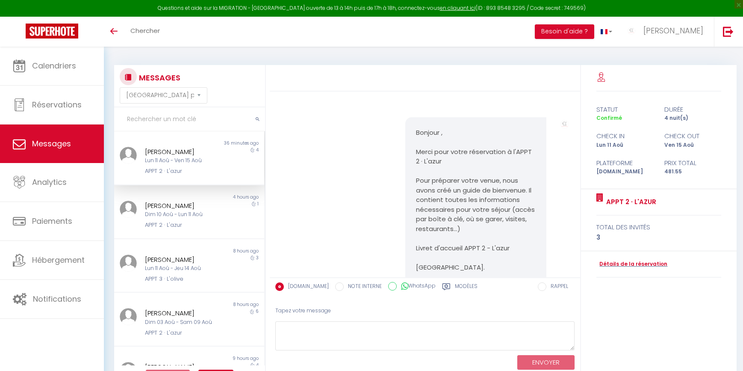
select select "message"
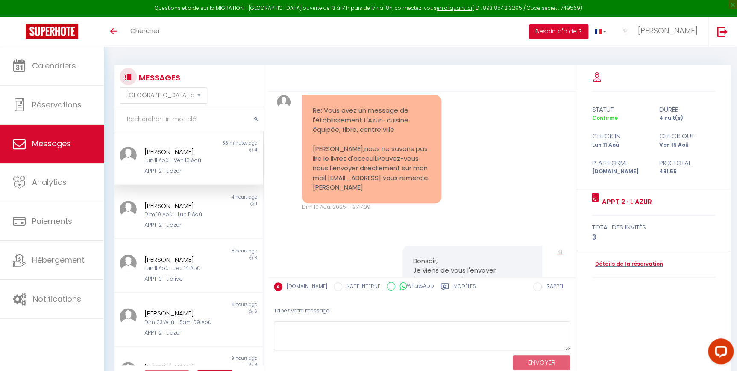
scroll to position [654, 0]
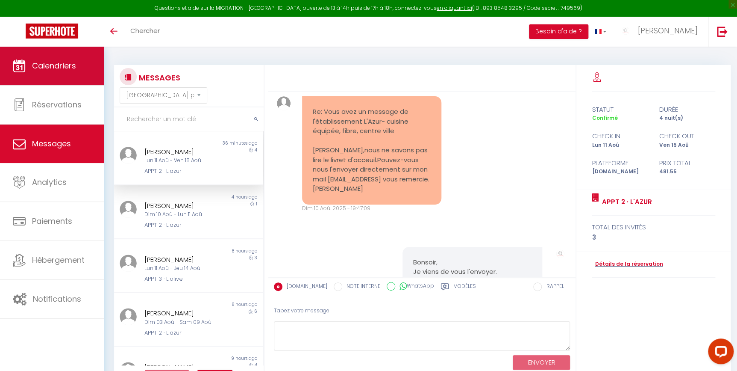
click at [45, 69] on span "Calendriers" at bounding box center [54, 65] width 44 height 11
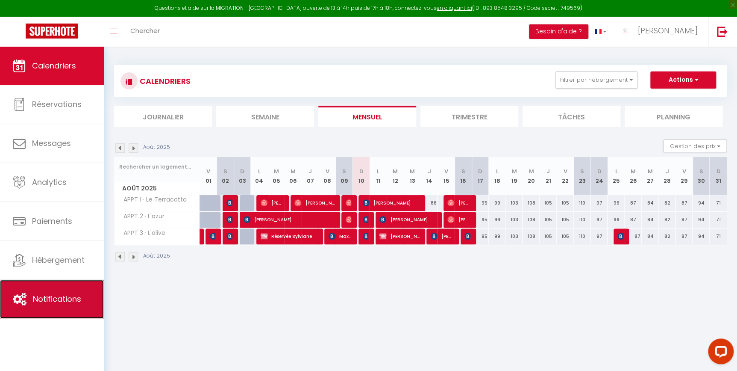
click at [51, 291] on link "Notifications" at bounding box center [52, 298] width 104 height 38
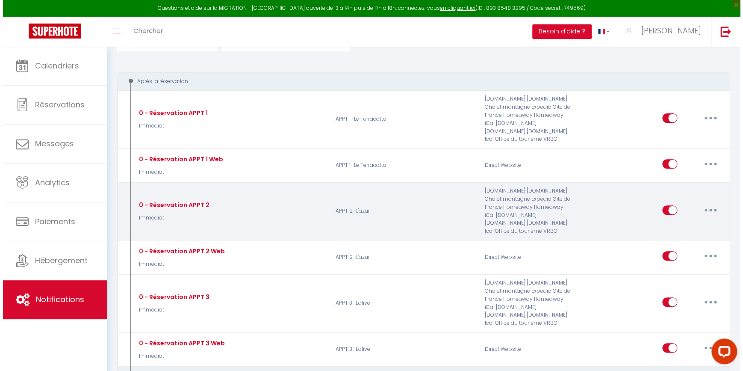
scroll to position [76, 0]
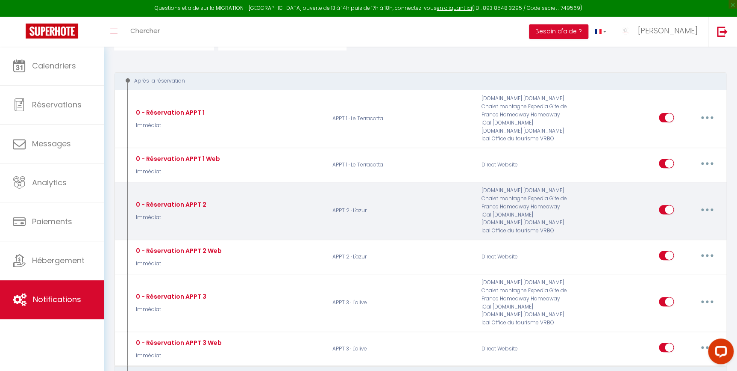
click at [706, 210] on icon "button" at bounding box center [707, 209] width 3 height 3
click at [693, 221] on link "Editer" at bounding box center [684, 228] width 63 height 15
type input "0 - Réservation APPT 2"
select select "Immédiat"
select select "if_booking_is_paid"
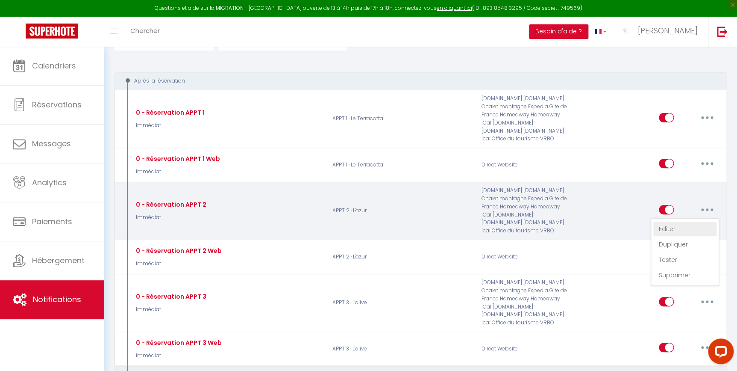
checkbox input "true"
checkbox input "false"
radio input "true"
type input "Merci pour votre réservation au [RENTAL:NAME]- Guide de Bienvenue"
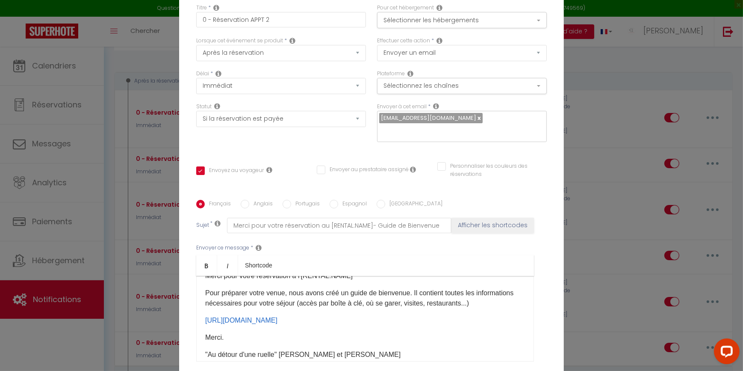
scroll to position [36, 0]
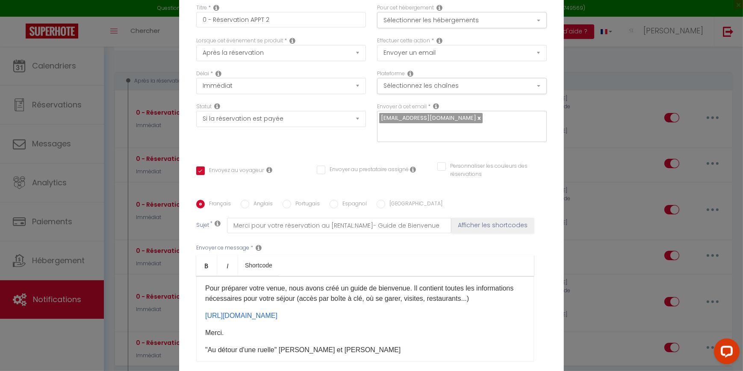
drag, startPoint x: 288, startPoint y: 337, endPoint x: 200, endPoint y: 315, distance: 90.5
click at [200, 315] on div "Bonjour , Merci pour votre réservation à l'[RENTAL:NAME]​ Pour préparer votre v…" at bounding box center [365, 318] width 338 height 85
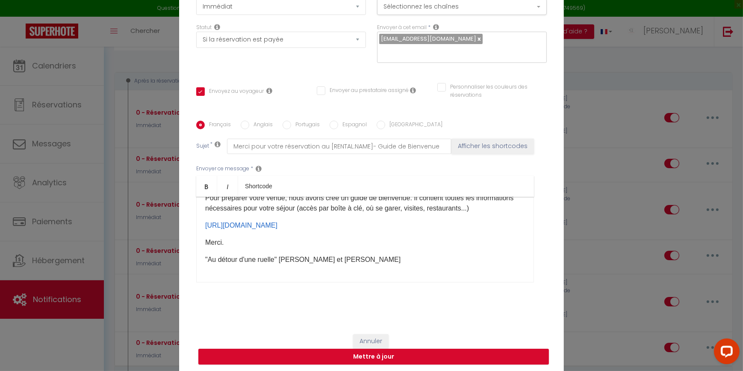
scroll to position [81, 0]
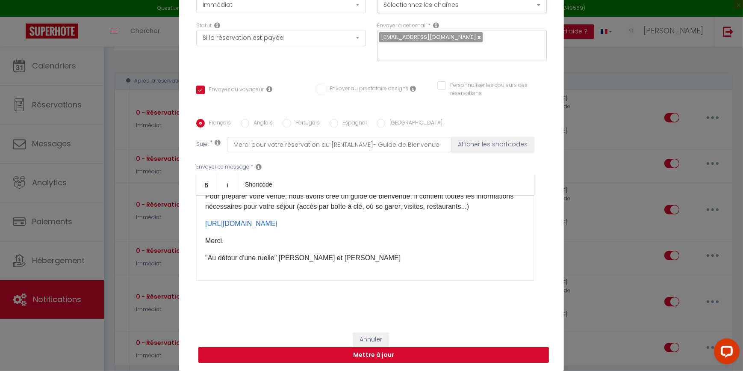
click at [388, 353] on button "Mettre à jour" at bounding box center [373, 355] width 350 height 16
checkbox input "true"
checkbox input "false"
select select
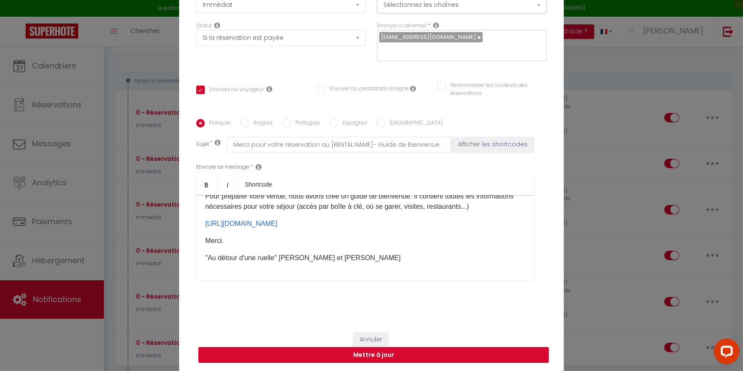
select select
checkbox input "false"
radio input "false"
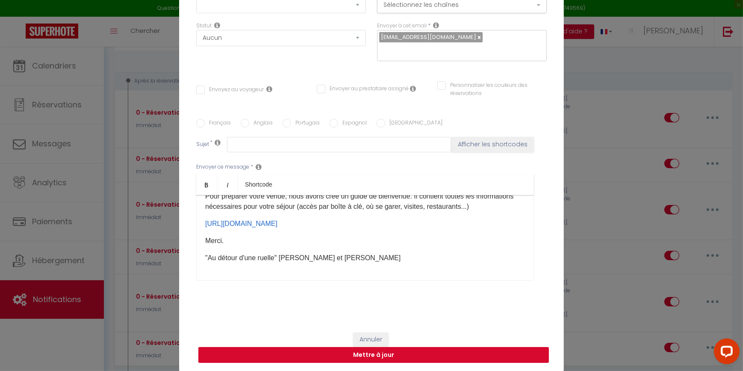
scroll to position [0, 0]
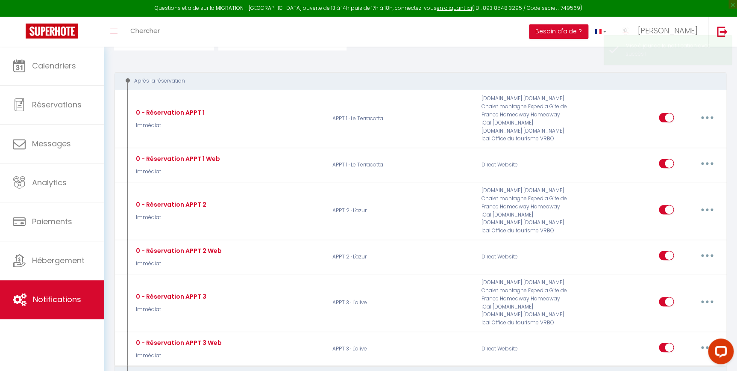
select select
checkbox input "false"
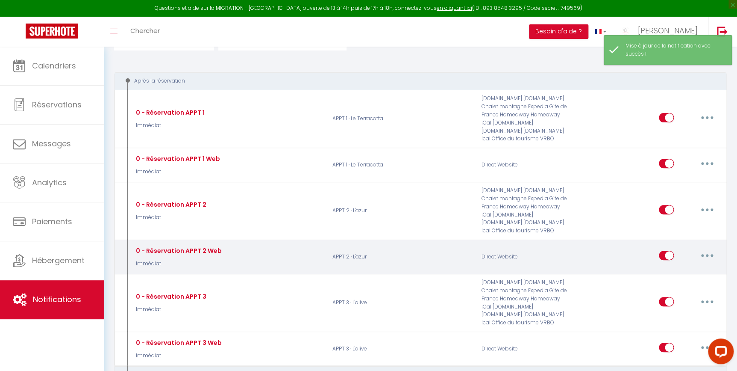
click at [709, 257] on button "button" at bounding box center [707, 255] width 24 height 14
click at [685, 269] on link "Editer" at bounding box center [684, 275] width 63 height 15
type input "0 - Réservation APPT 2 Web"
select select "Immédiat"
select select "if_booking_is_paid"
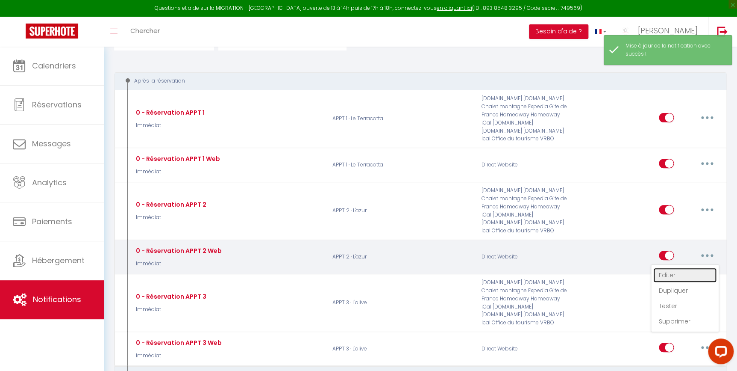
checkbox input "true"
checkbox input "false"
radio input "true"
type input "Merci pour votre réservation au [RENTAL:NAME] - Guide de Bienvenue"
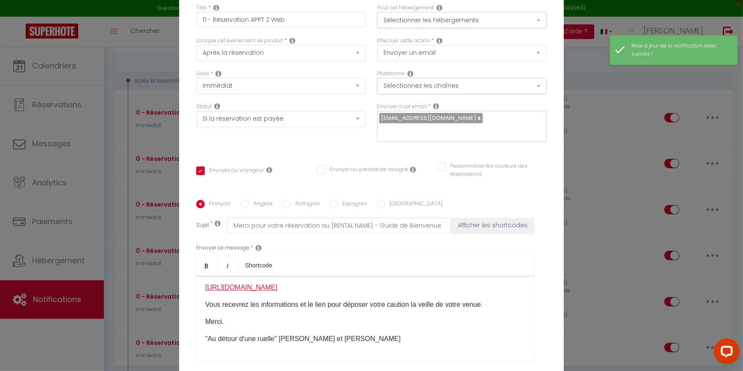
drag, startPoint x: 284, startPoint y: 227, endPoint x: 203, endPoint y: 206, distance: 83.1
click at [205, 282] on p "https://www.canva.com/design/DAGu0Uz8GNI/jvEzwd6Ls0Jvd6KlbbeCrQ/view?utm_conten…" at bounding box center [365, 287] width 320 height 10
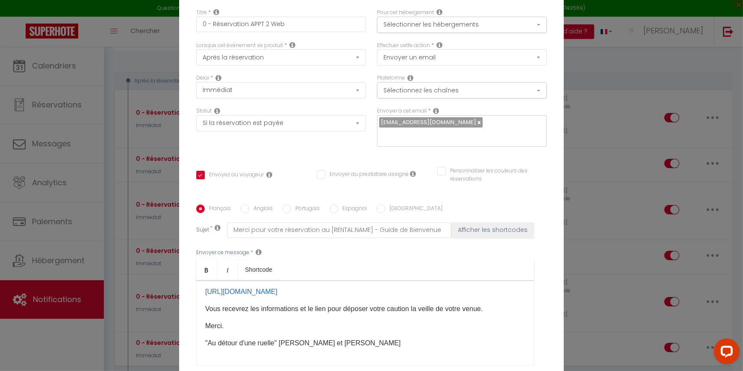
checkbox input "true"
checkbox input "false"
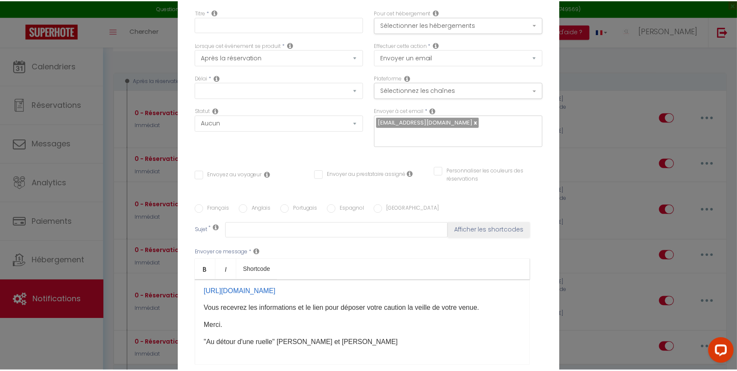
scroll to position [0, 0]
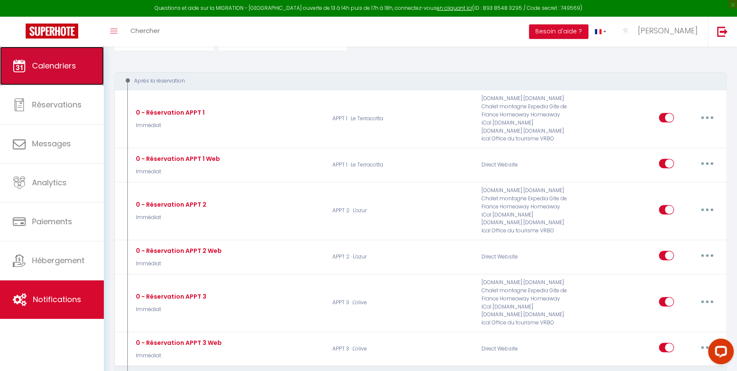
click at [59, 65] on span "Calendriers" at bounding box center [54, 65] width 44 height 11
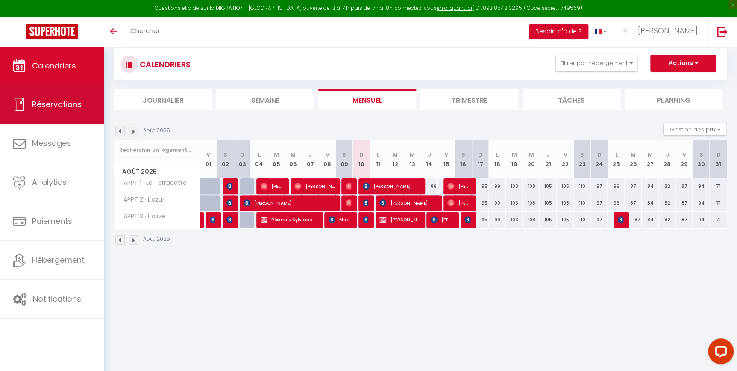
click at [19, 111] on link "Réservations" at bounding box center [52, 104] width 104 height 38
select select "not_cancelled"
